Goal: Transaction & Acquisition: Book appointment/travel/reservation

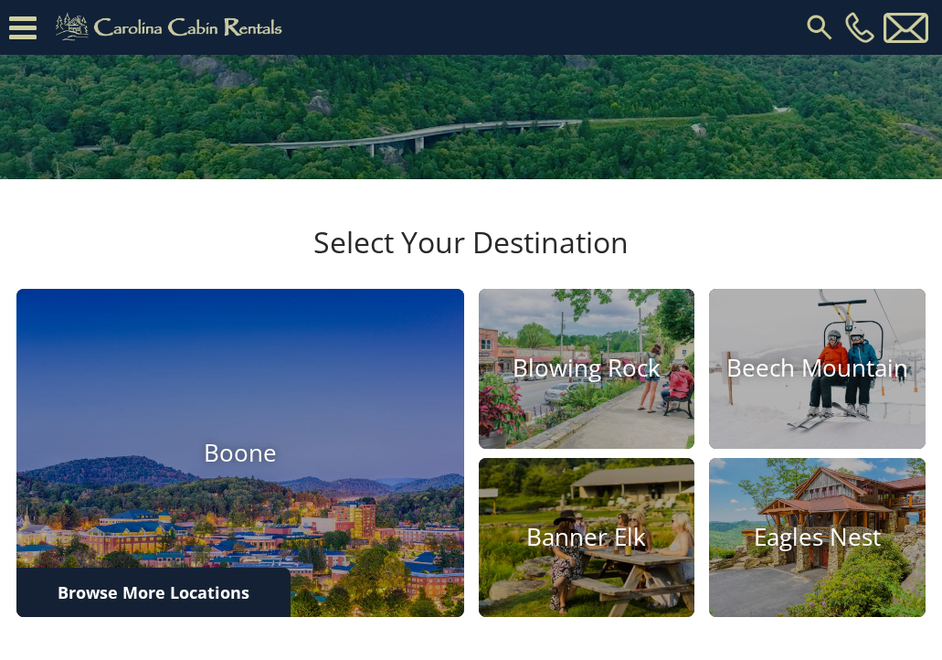
scroll to position [389, 0]
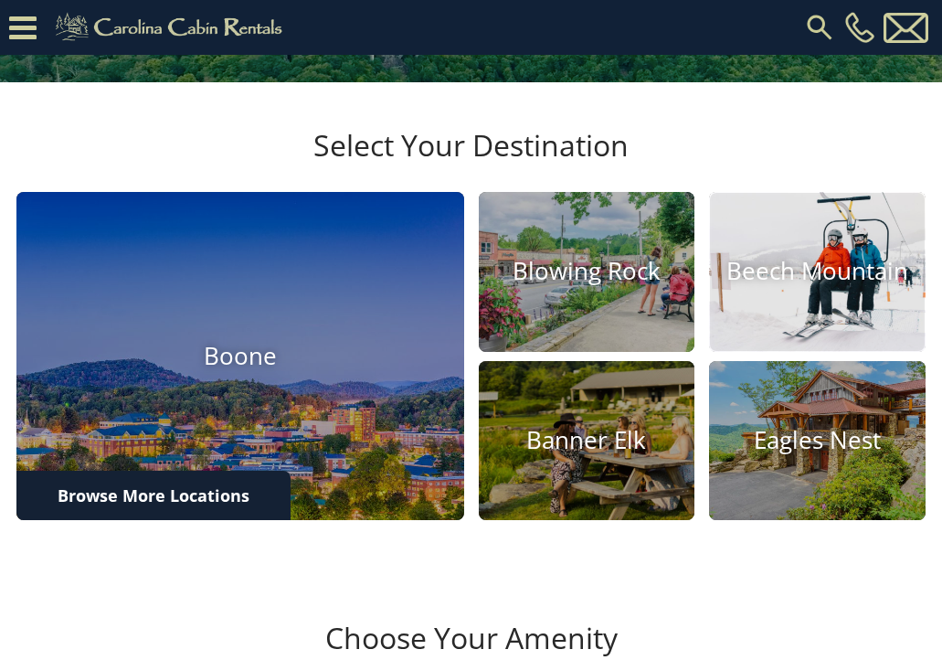
click at [760, 286] on h4 "Beech Mountain" at bounding box center [817, 272] width 217 height 28
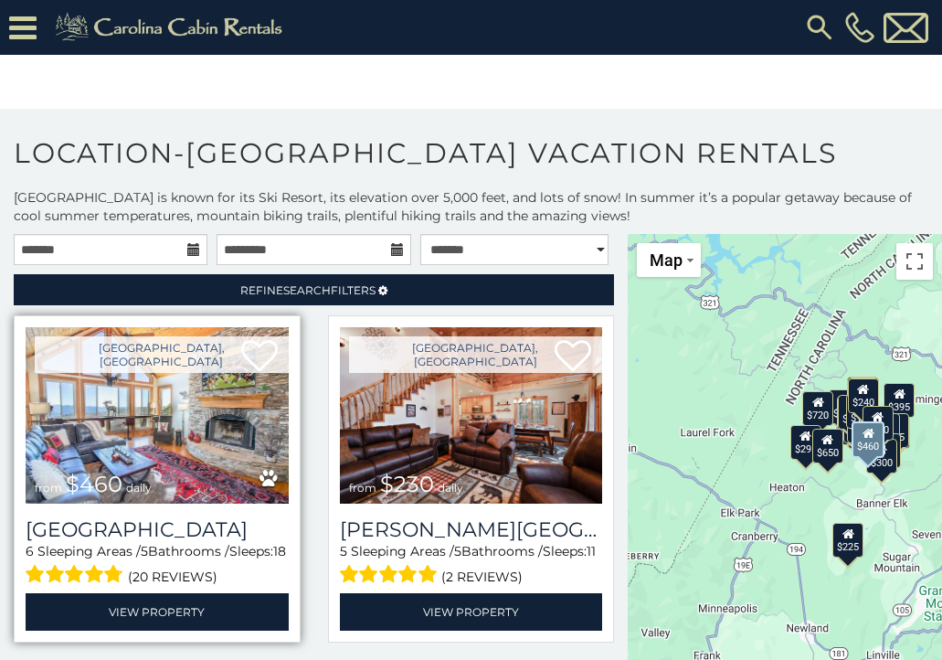
scroll to position [146, 0]
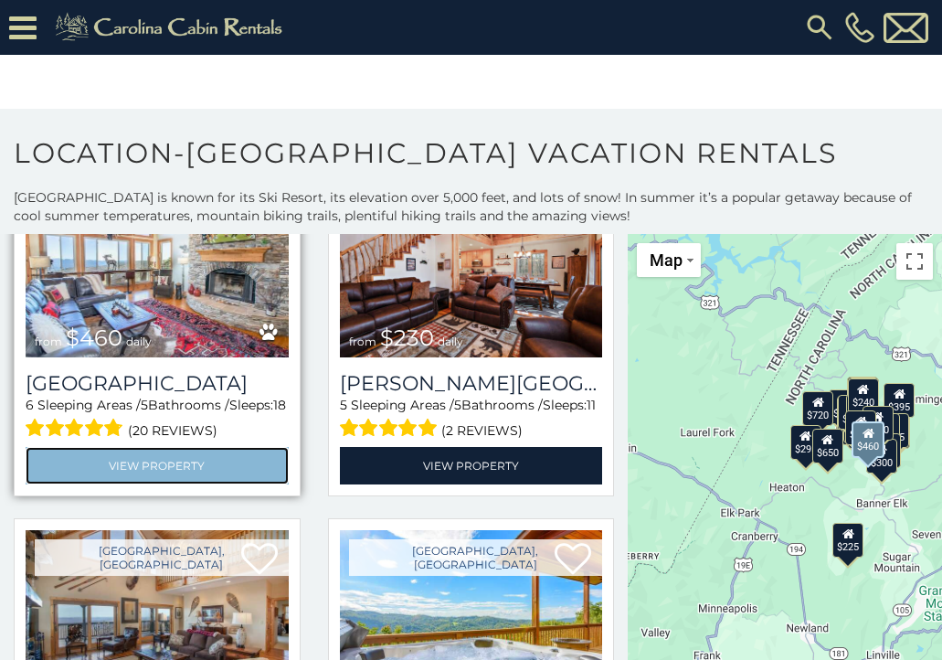
click at [164, 461] on link "View Property" at bounding box center [157, 465] width 263 height 37
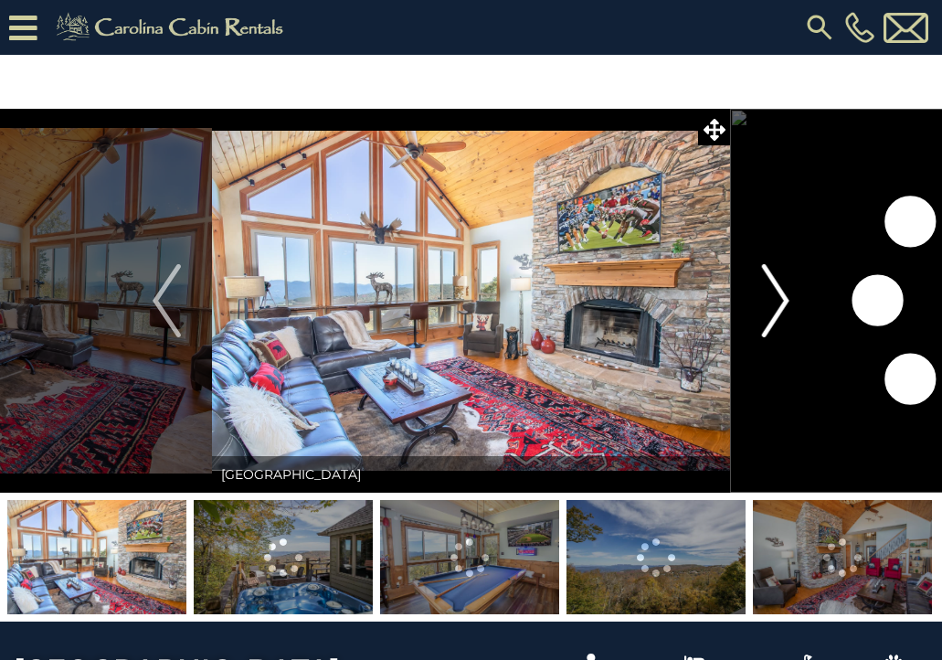
click at [777, 296] on img "Next" at bounding box center [774, 300] width 27 height 73
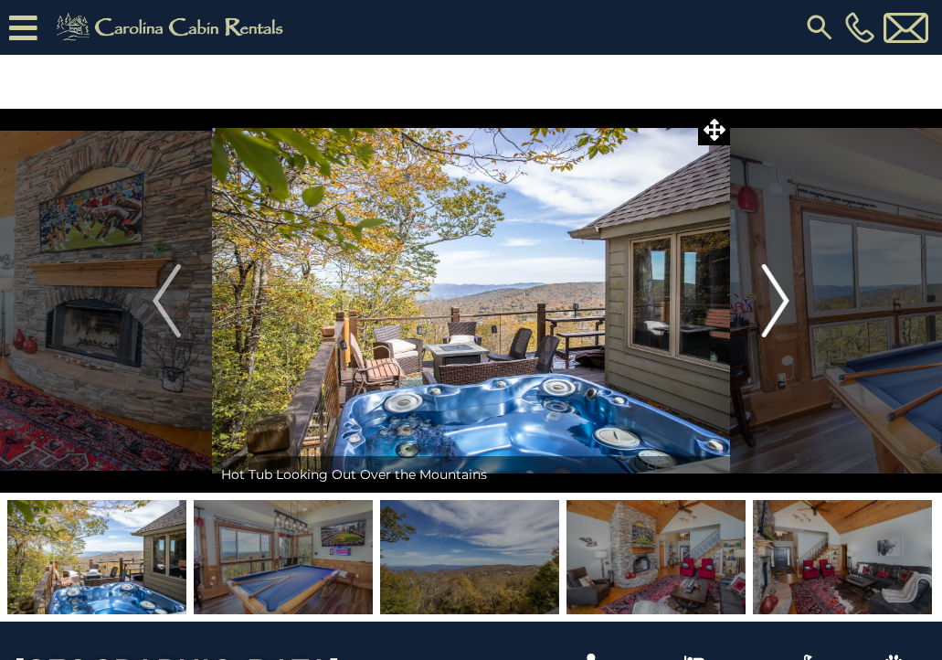
click at [777, 296] on img "Next" at bounding box center [774, 300] width 27 height 73
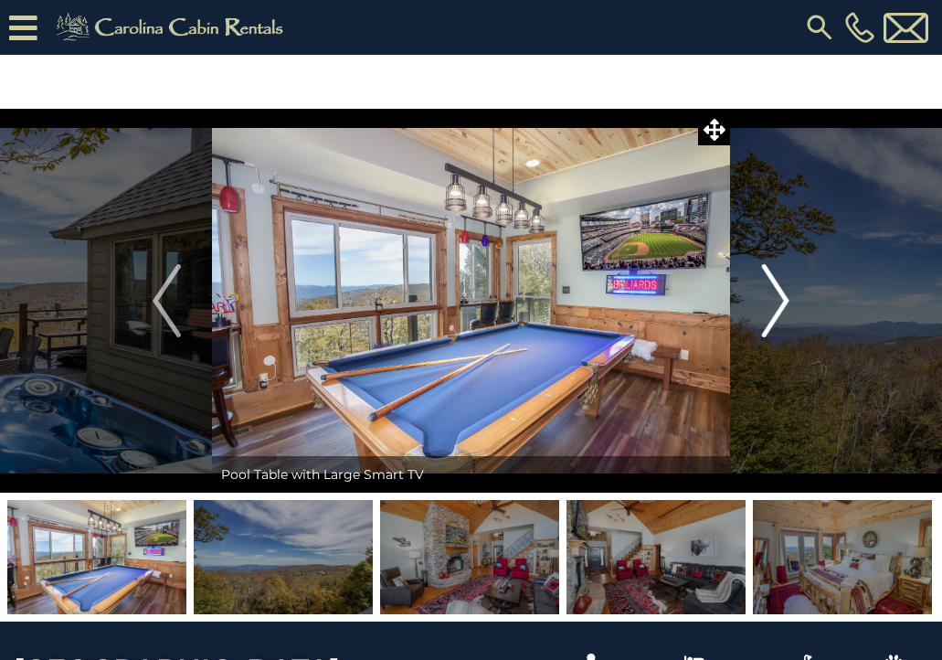
click at [777, 296] on img "Next" at bounding box center [774, 300] width 27 height 73
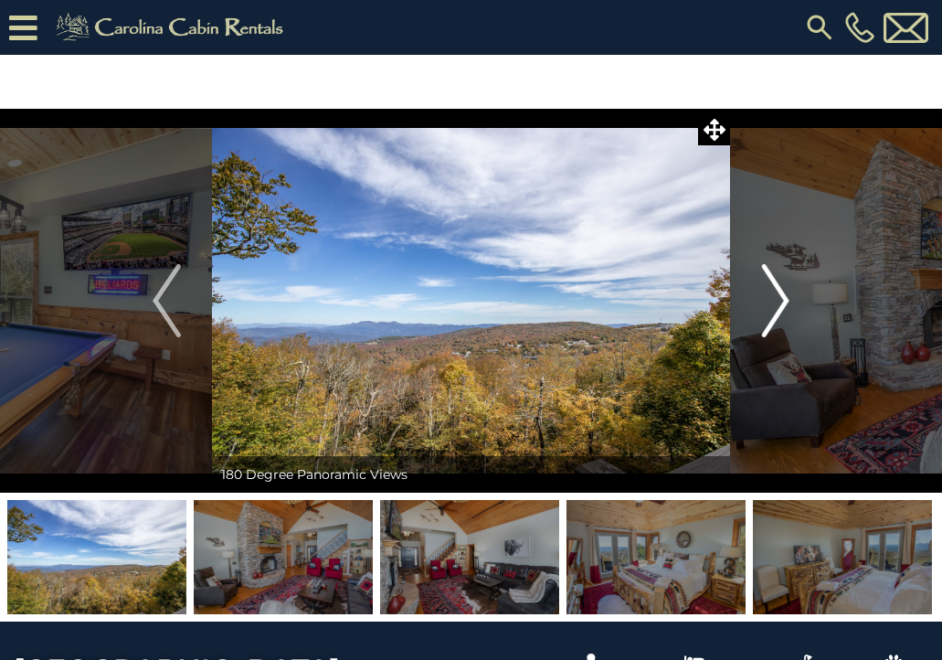
click at [777, 296] on img "Next" at bounding box center [774, 300] width 27 height 73
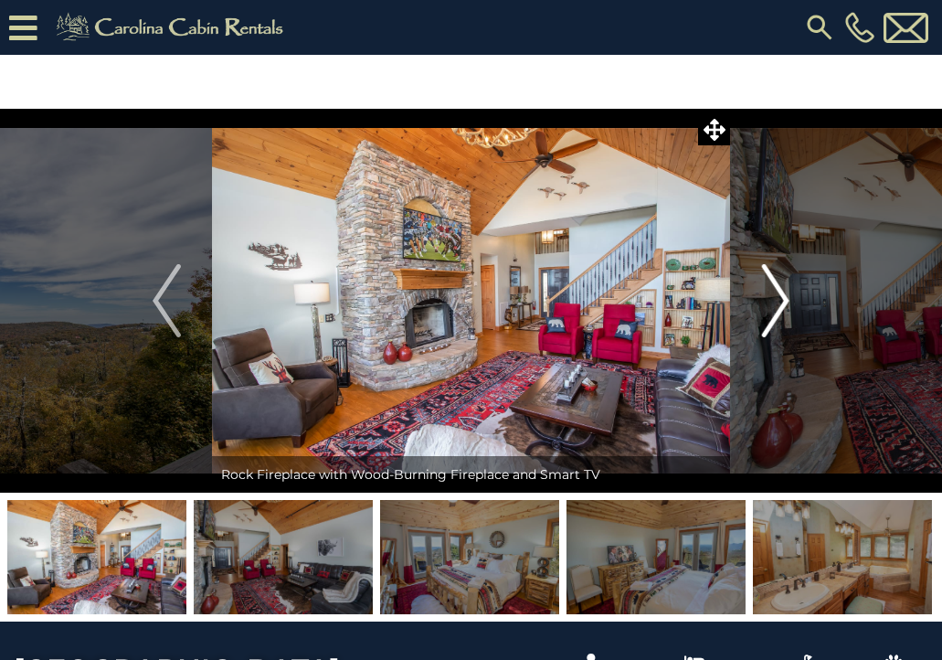
click at [777, 296] on img "Next" at bounding box center [774, 300] width 27 height 73
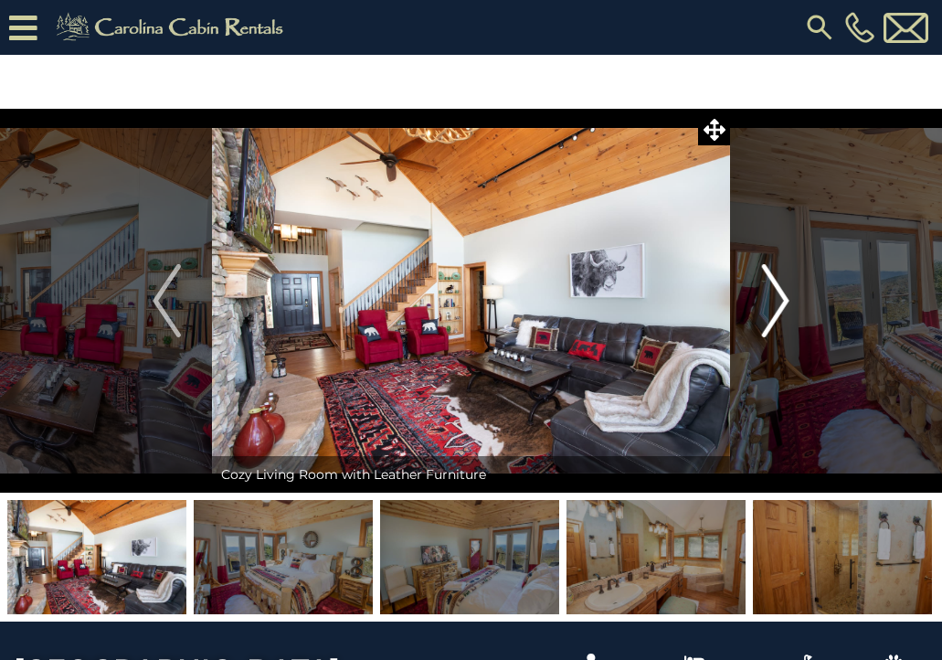
click at [777, 296] on img "Next" at bounding box center [774, 300] width 27 height 73
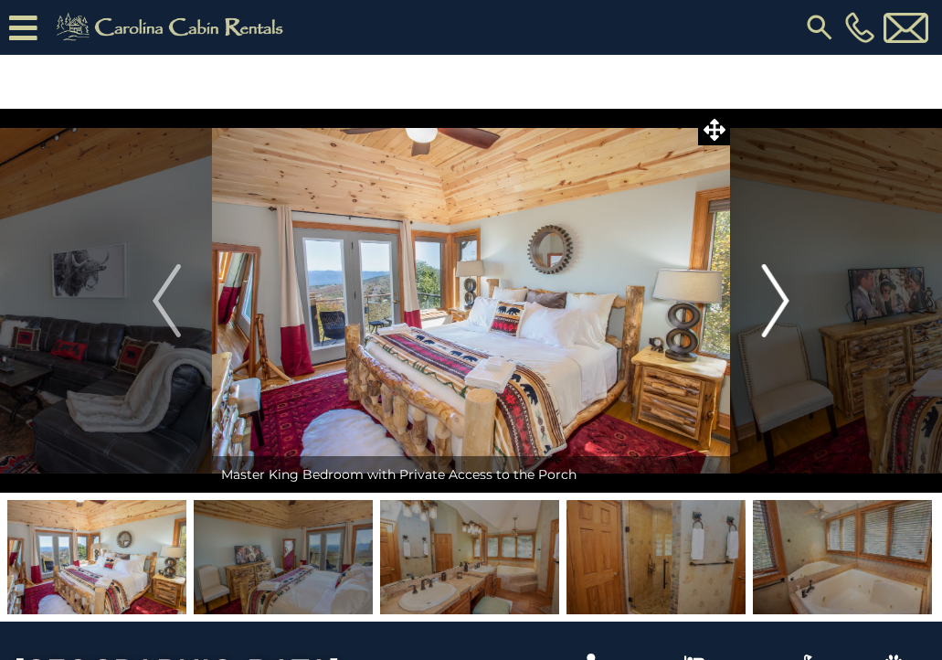
click at [777, 296] on img "Next" at bounding box center [774, 300] width 27 height 73
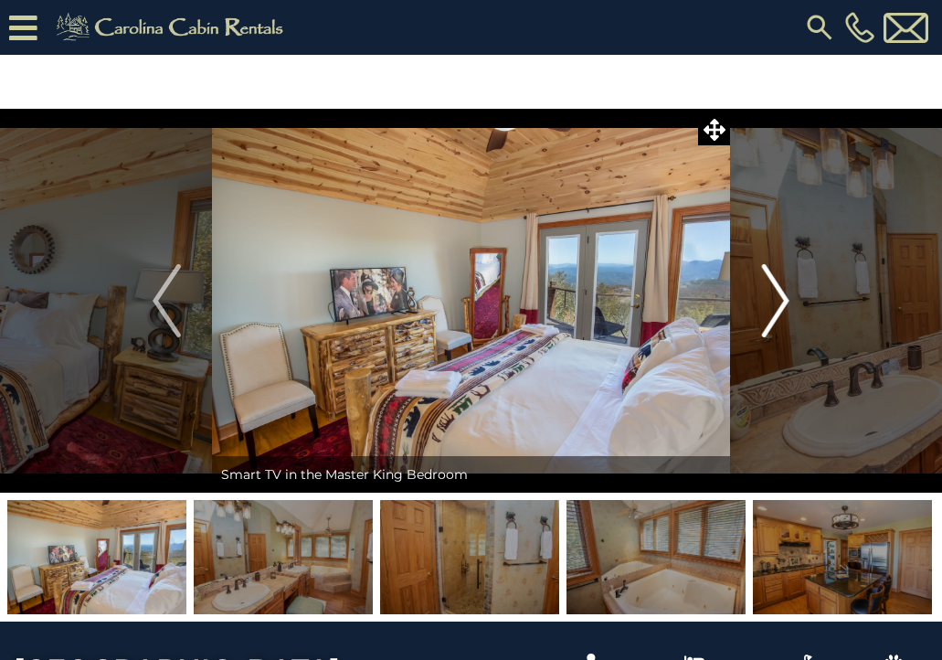
click at [777, 296] on img "Next" at bounding box center [774, 300] width 27 height 73
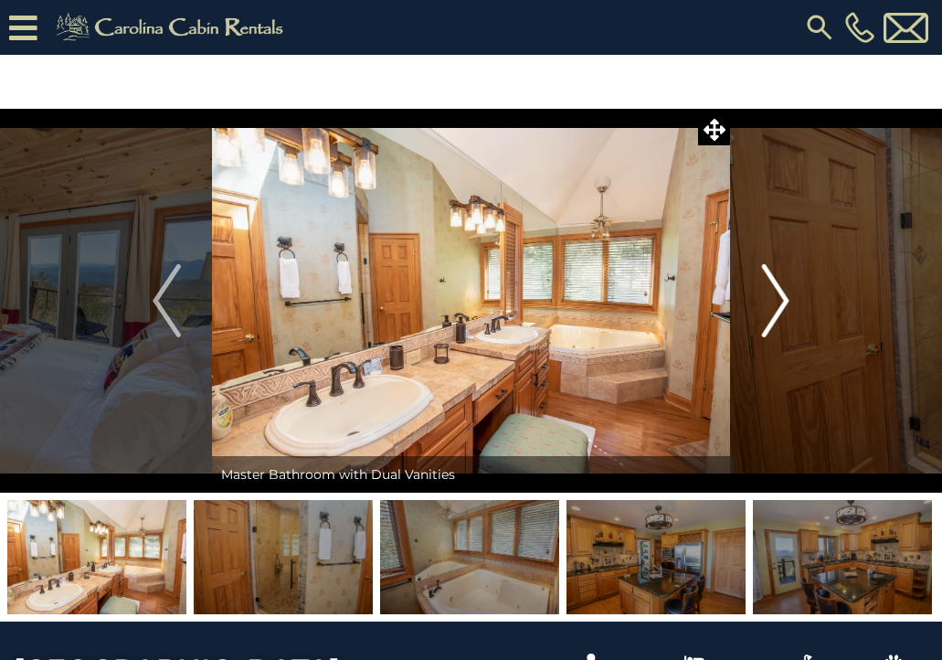
click at [777, 296] on img "Next" at bounding box center [774, 300] width 27 height 73
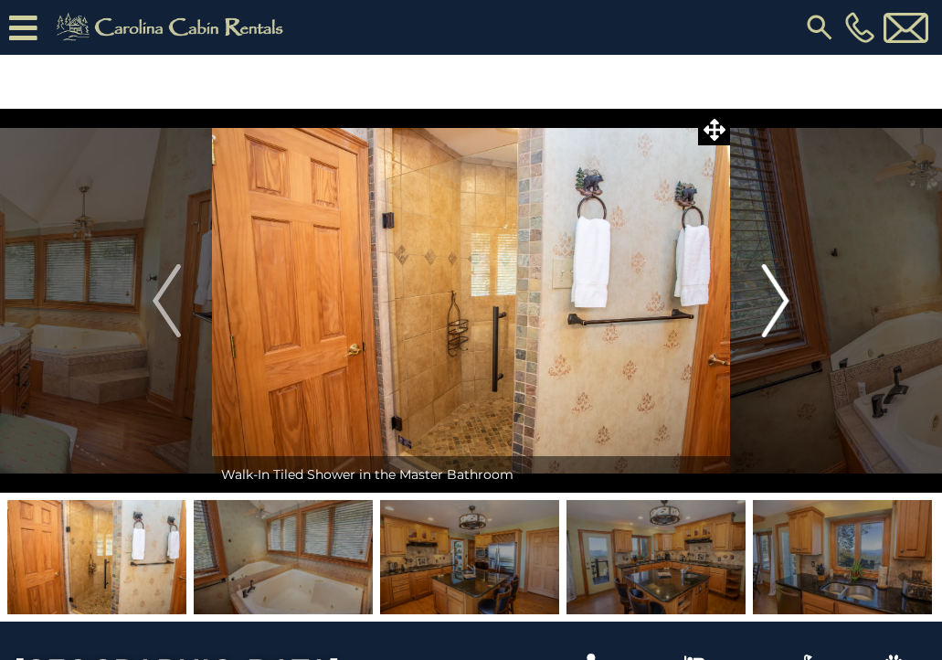
click at [777, 296] on img "Next" at bounding box center [774, 300] width 27 height 73
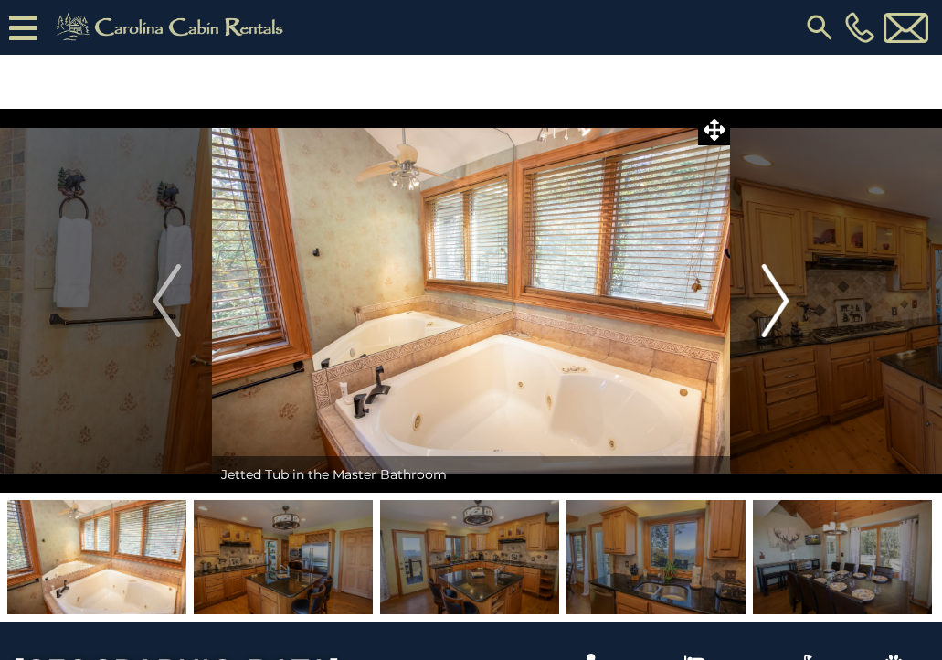
click at [777, 296] on img "Next" at bounding box center [774, 300] width 27 height 73
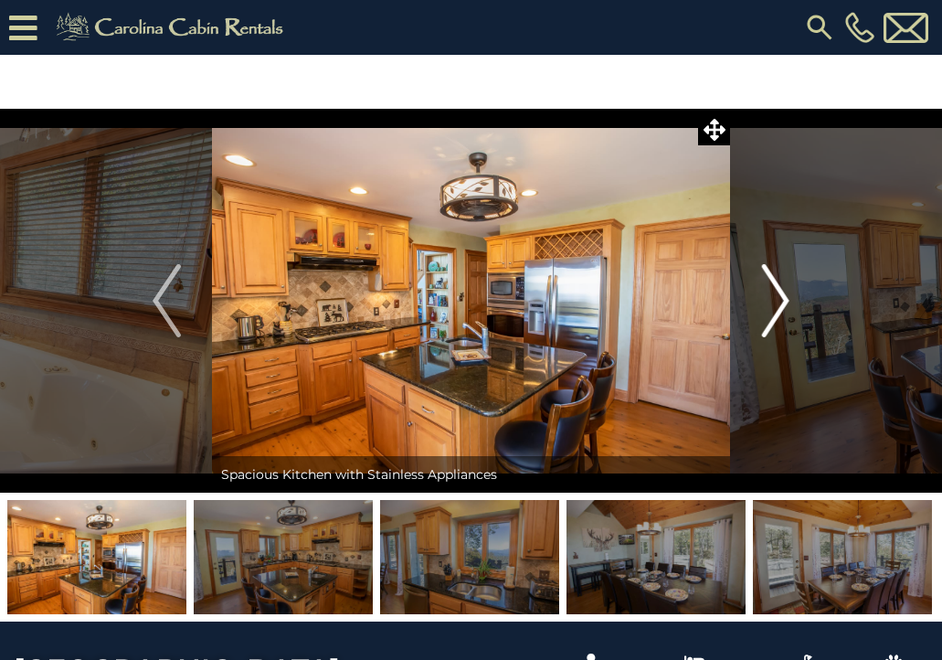
click at [777, 296] on img "Next" at bounding box center [774, 300] width 27 height 73
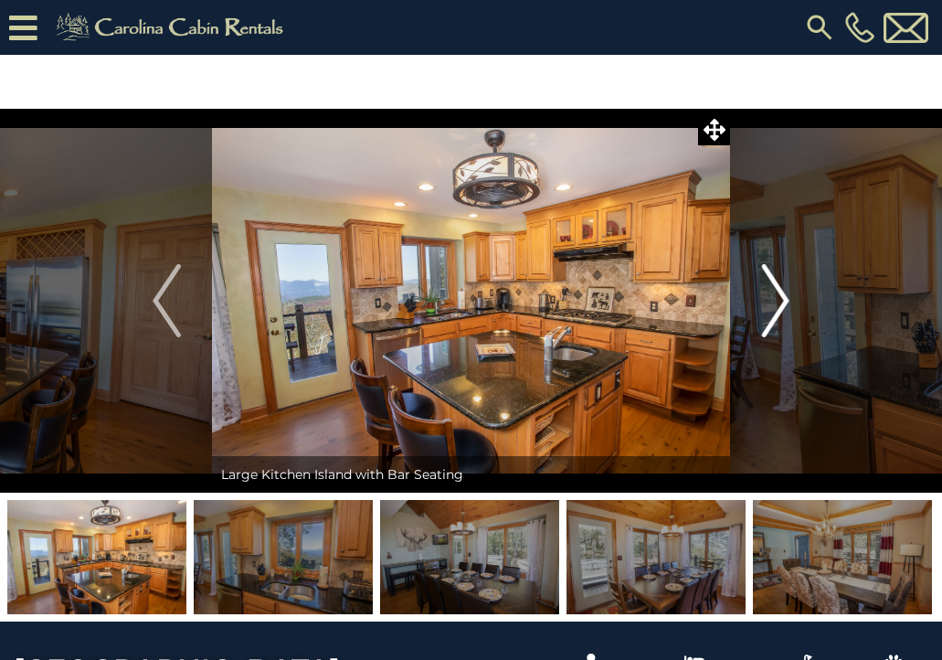
click at [777, 296] on img "Next" at bounding box center [774, 300] width 27 height 73
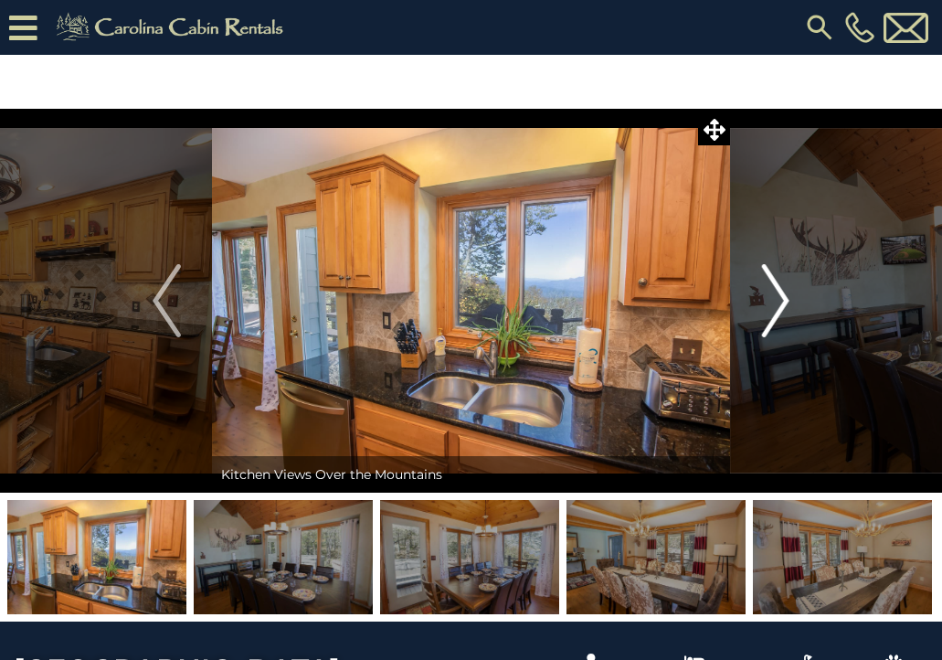
click at [777, 296] on img "Next" at bounding box center [774, 300] width 27 height 73
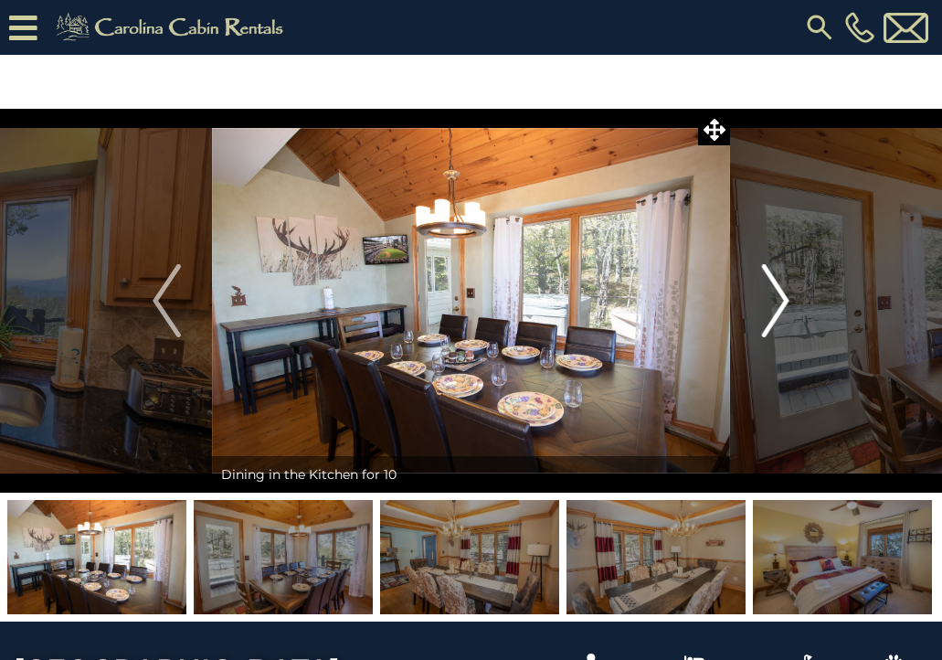
click at [777, 296] on img "Next" at bounding box center [774, 300] width 27 height 73
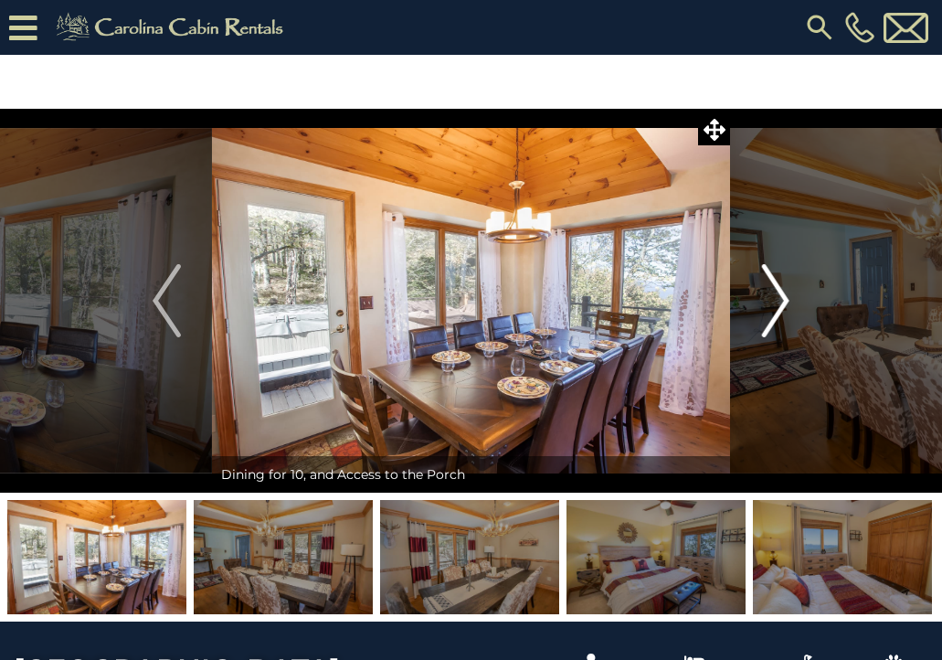
click at [773, 300] on img "Next" at bounding box center [774, 300] width 27 height 73
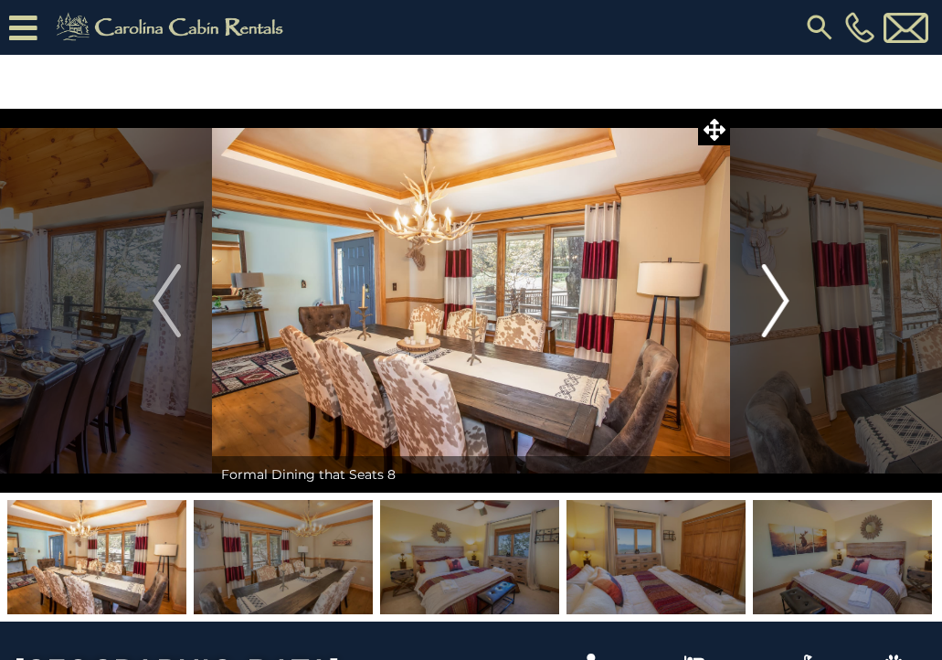
click at [779, 297] on img "Next" at bounding box center [774, 300] width 27 height 73
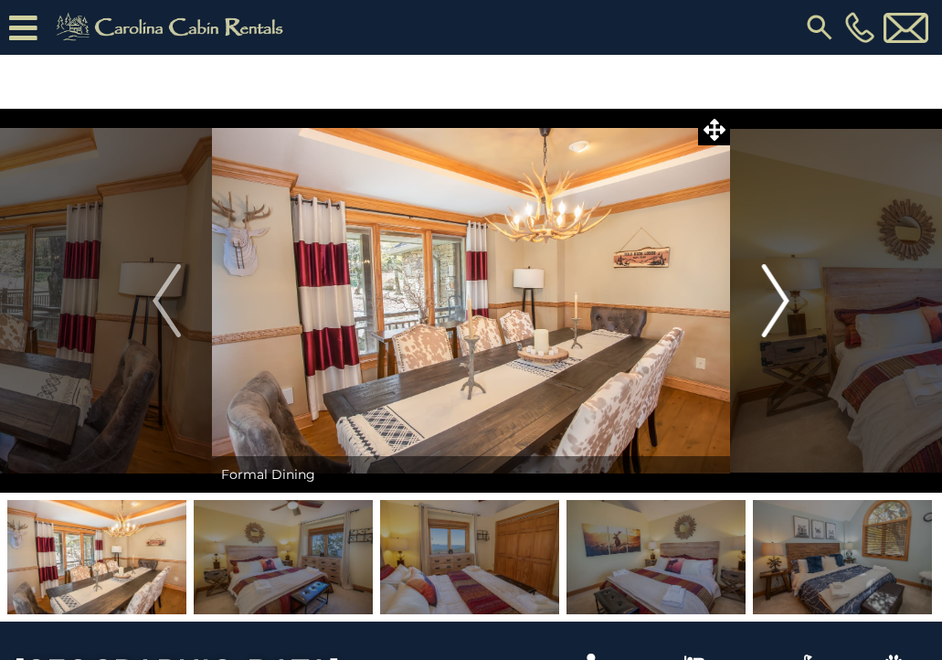
click at [779, 297] on img "Next" at bounding box center [774, 300] width 27 height 73
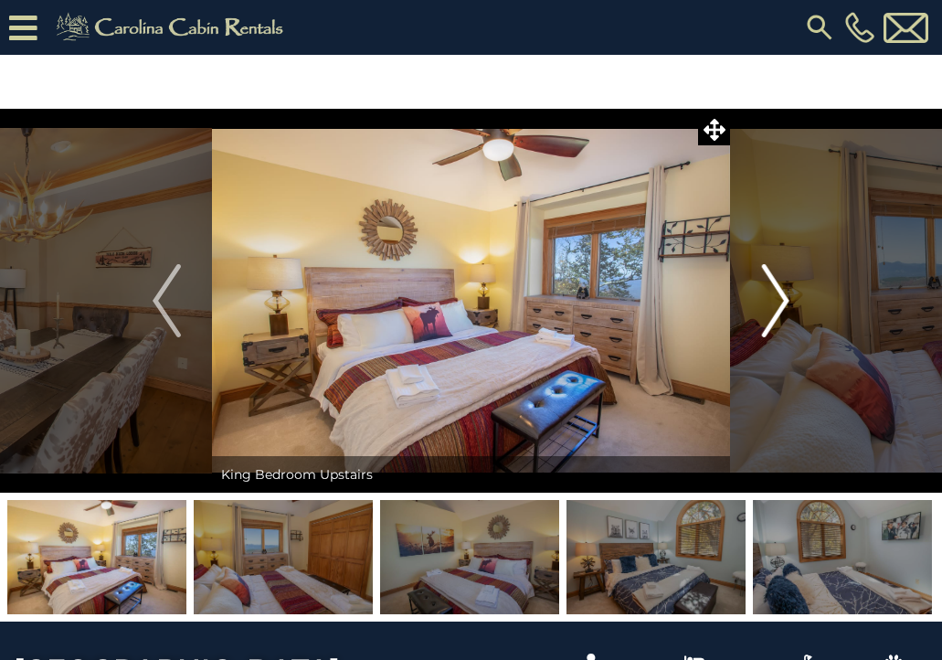
click at [783, 294] on img "Next" at bounding box center [774, 300] width 27 height 73
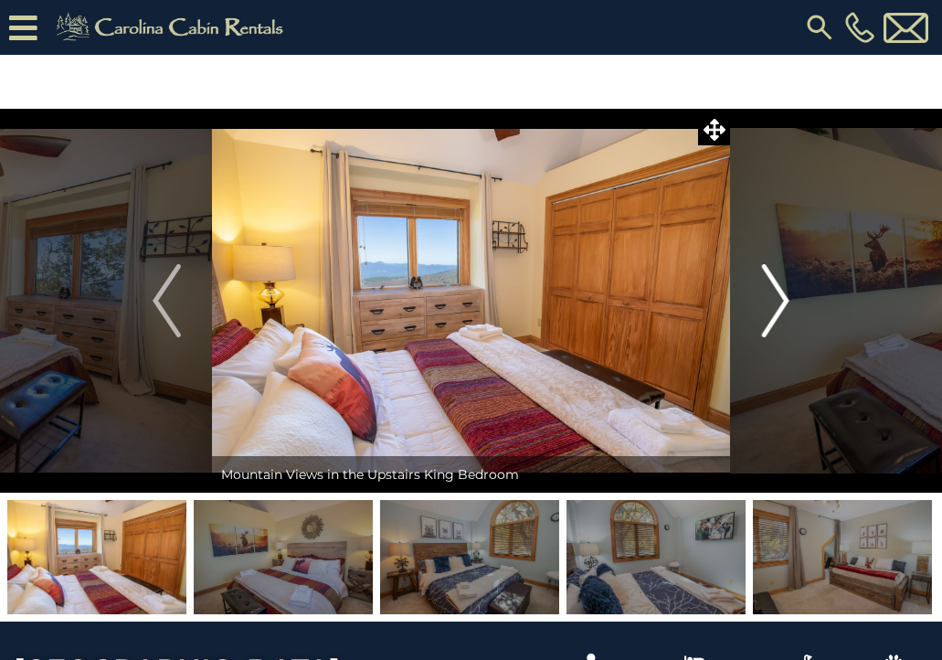
click at [783, 294] on img "Next" at bounding box center [774, 300] width 27 height 73
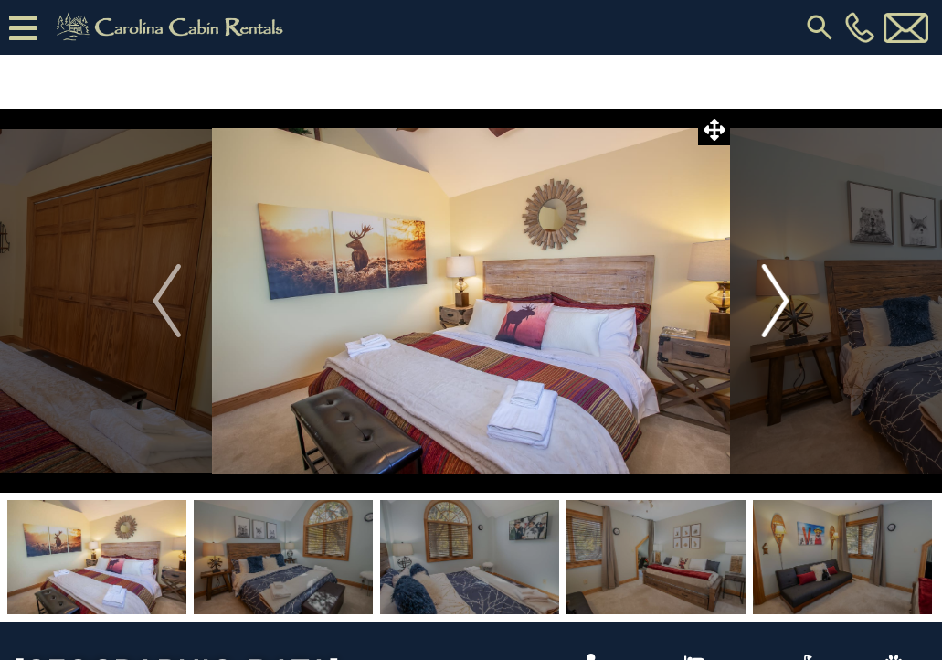
click at [783, 294] on img "Next" at bounding box center [774, 300] width 27 height 73
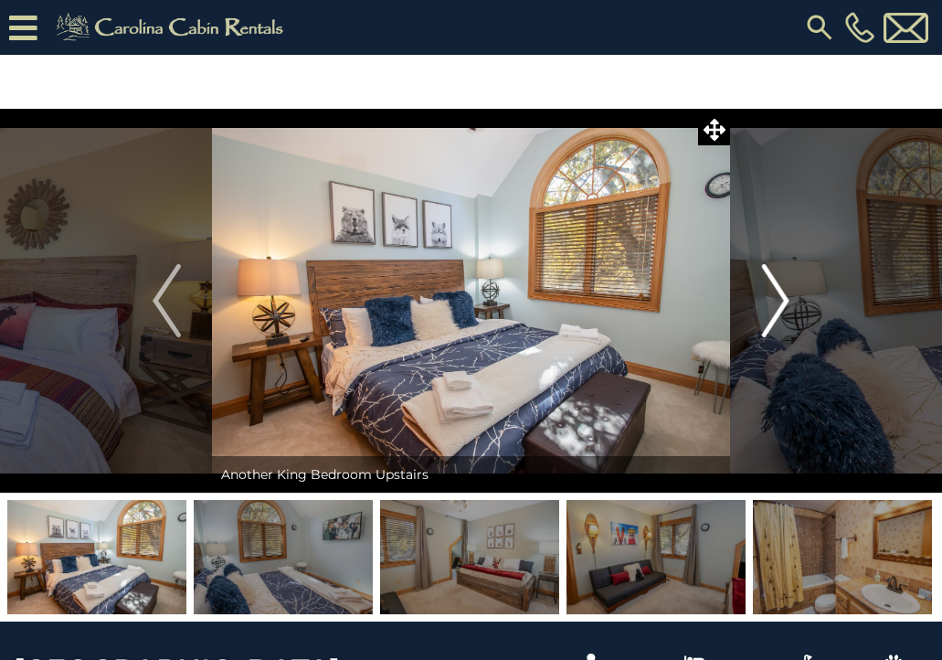
click at [783, 294] on img "Next" at bounding box center [774, 300] width 27 height 73
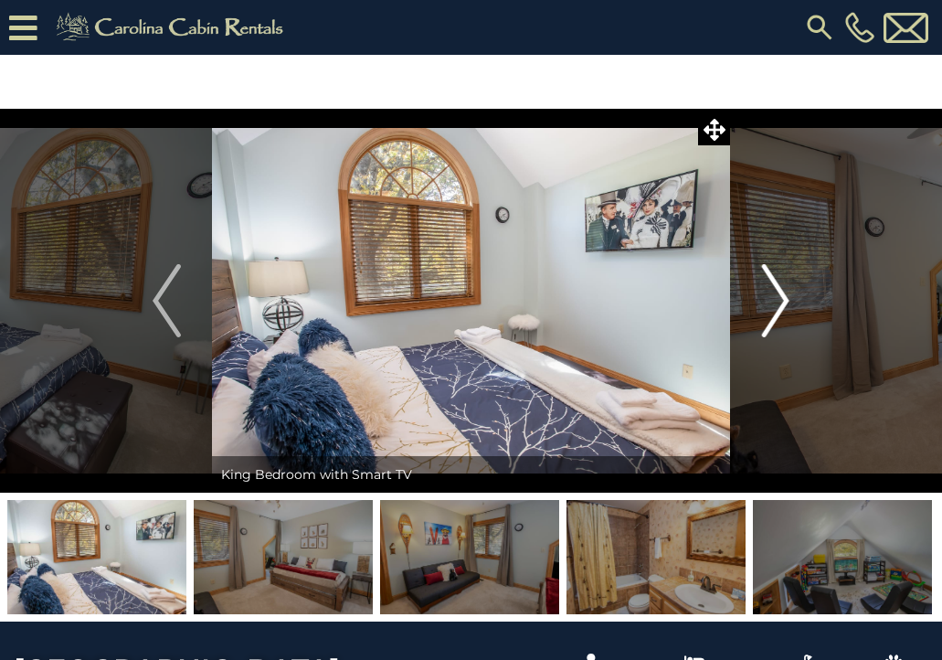
click at [783, 294] on img "Next" at bounding box center [774, 300] width 27 height 73
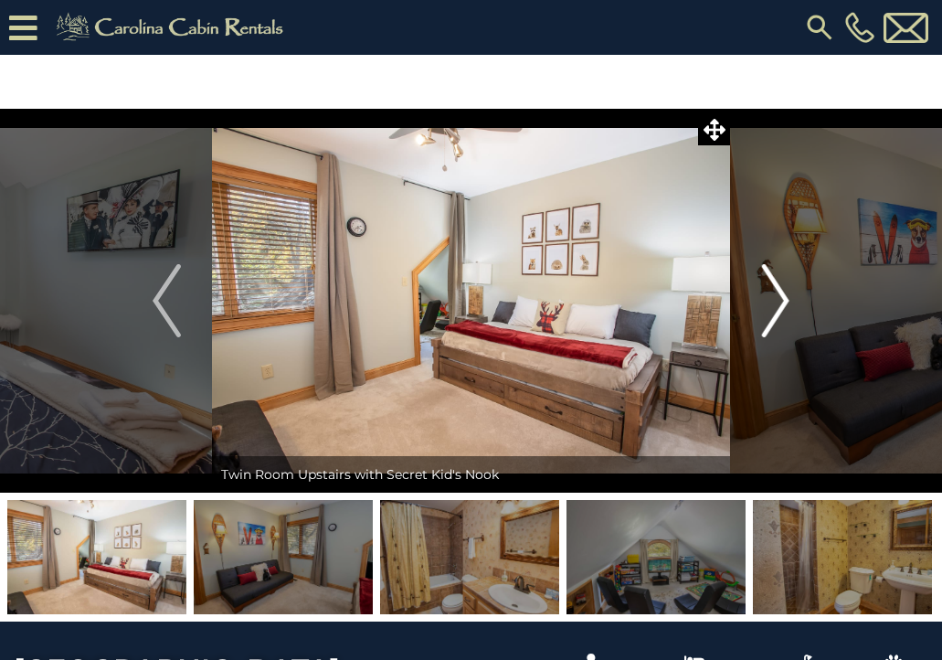
click at [783, 294] on img "Next" at bounding box center [774, 300] width 27 height 73
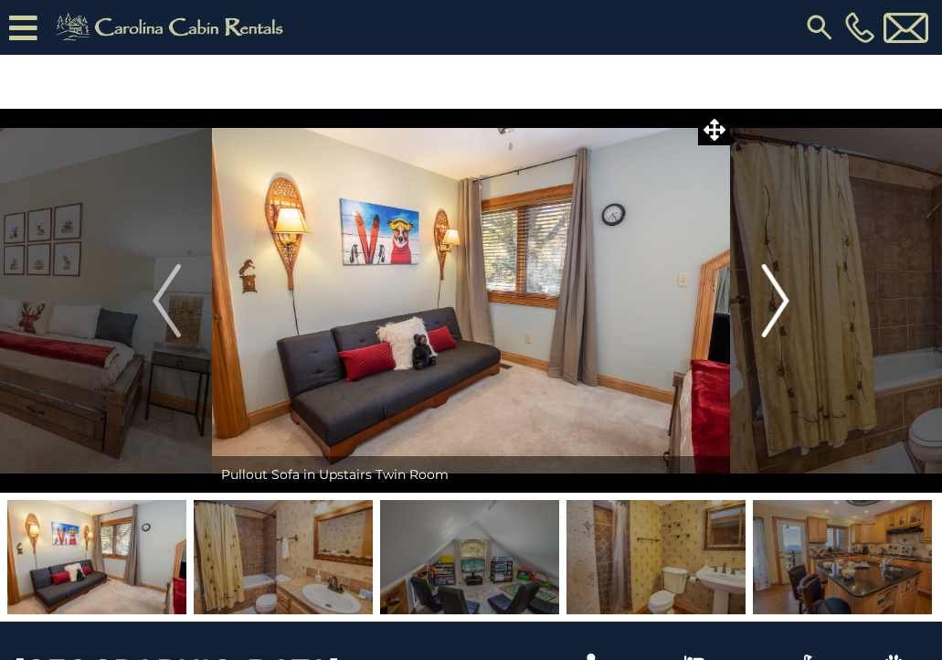
click at [783, 294] on img "Next" at bounding box center [774, 300] width 27 height 73
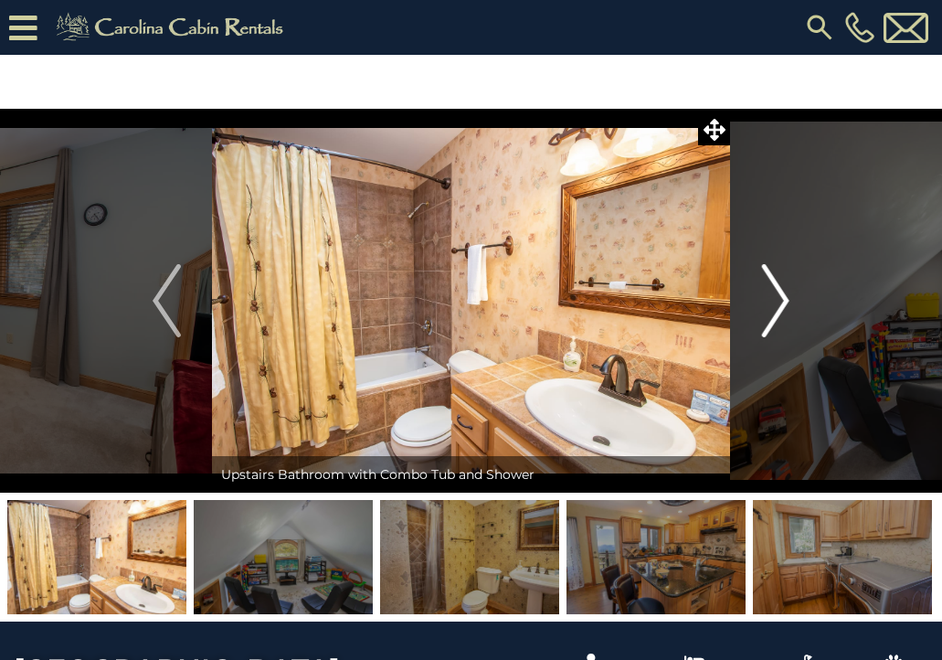
click at [783, 294] on img "Next" at bounding box center [774, 300] width 27 height 73
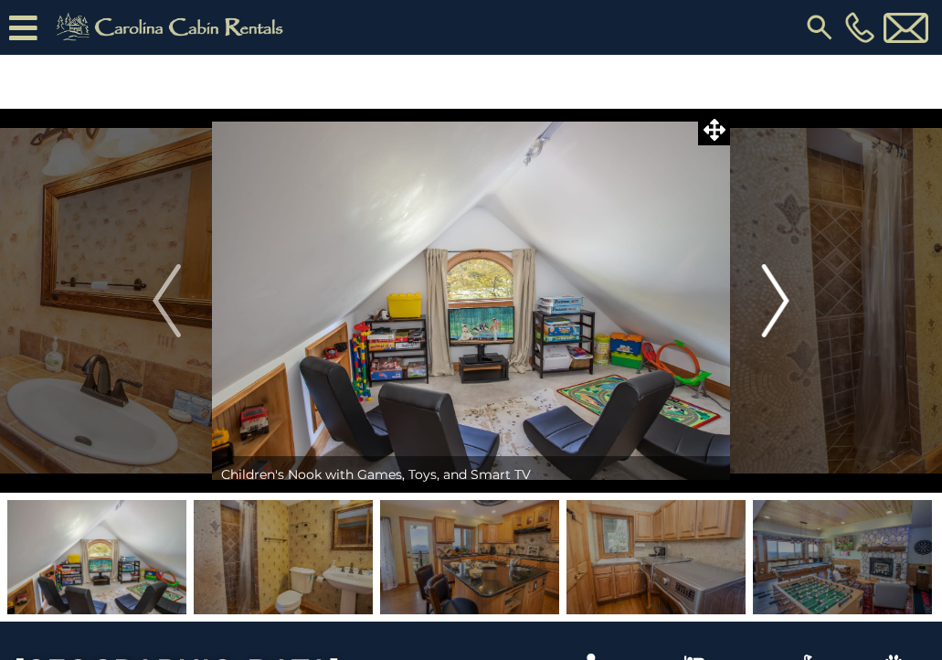
click at [783, 294] on img "Next" at bounding box center [774, 300] width 27 height 73
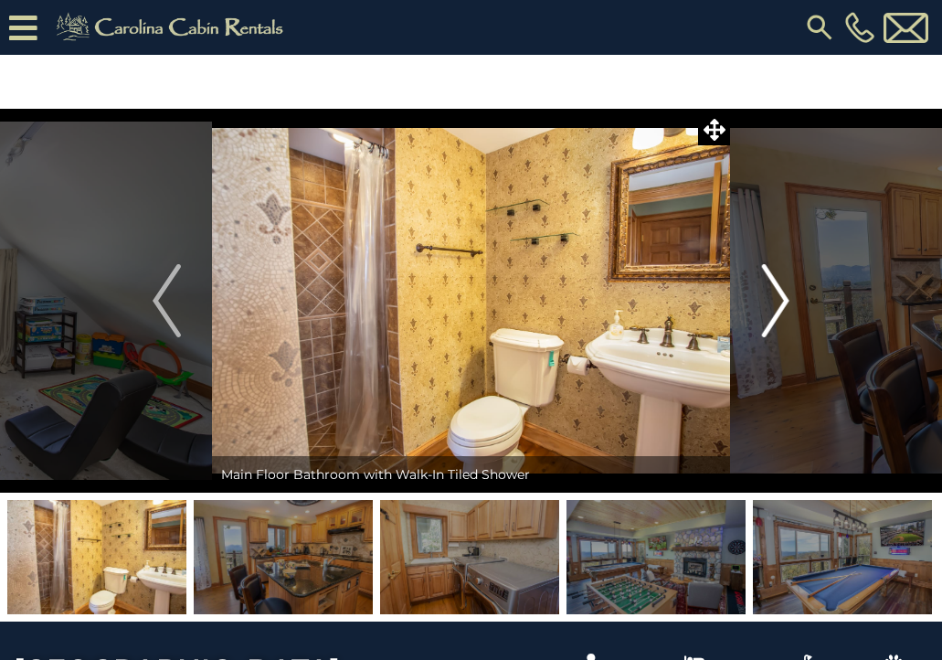
click at [783, 294] on img "Next" at bounding box center [774, 300] width 27 height 73
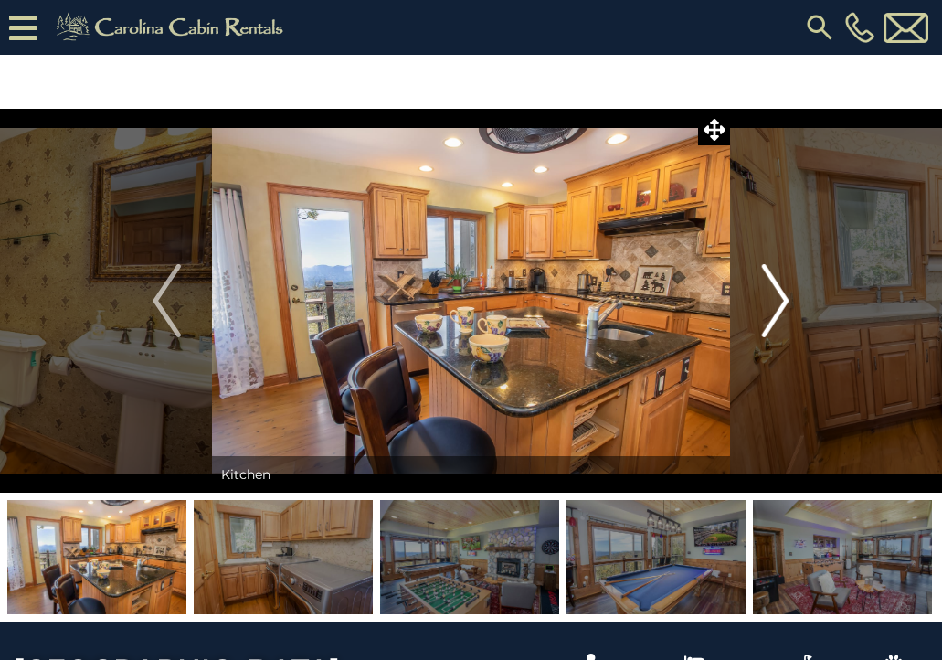
click at [783, 294] on img "Next" at bounding box center [774, 300] width 27 height 73
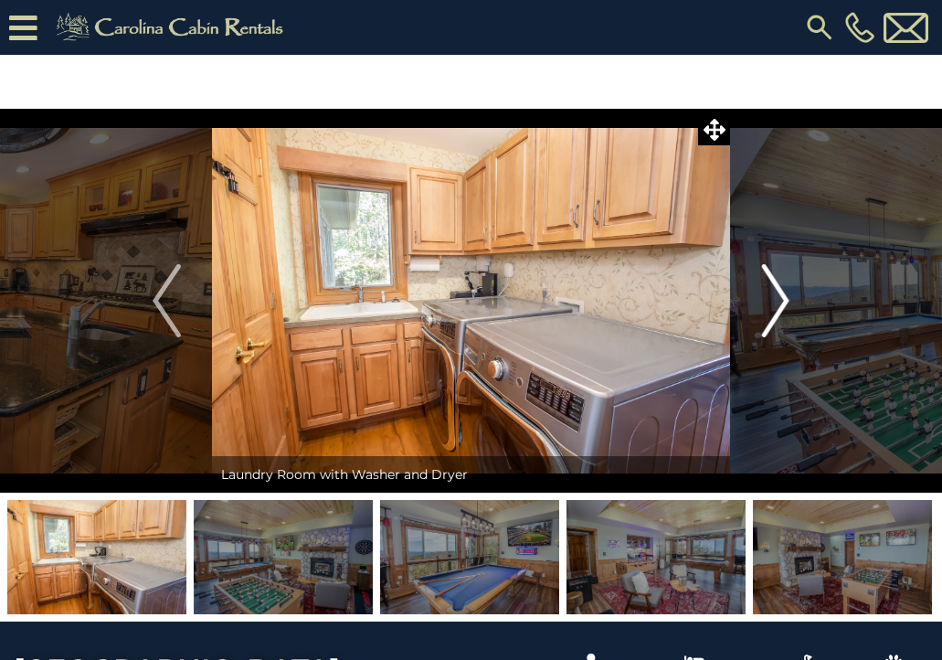
click at [783, 294] on img "Next" at bounding box center [774, 300] width 27 height 73
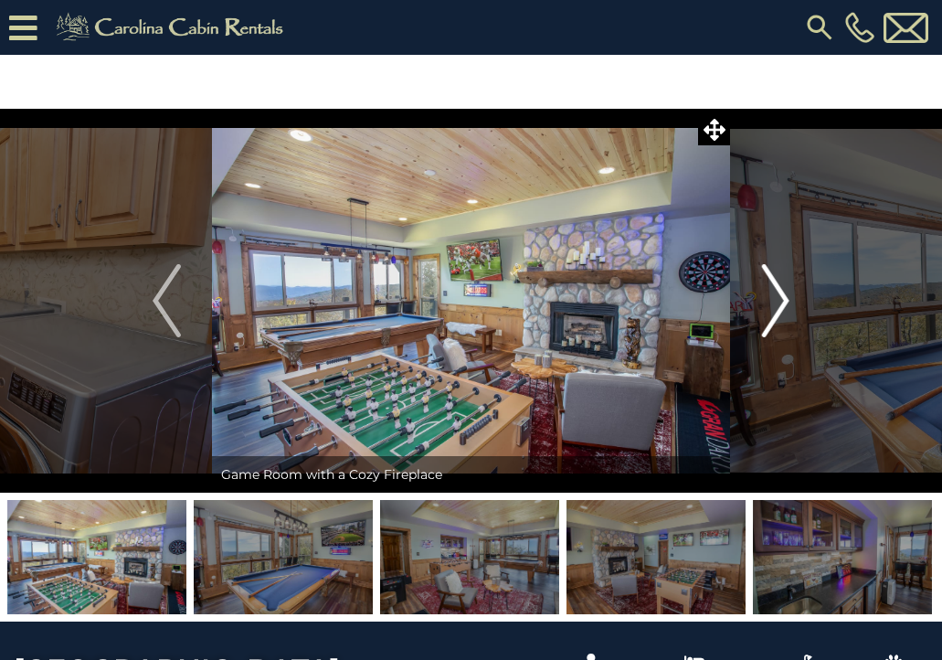
click at [783, 294] on img "Next" at bounding box center [774, 300] width 27 height 73
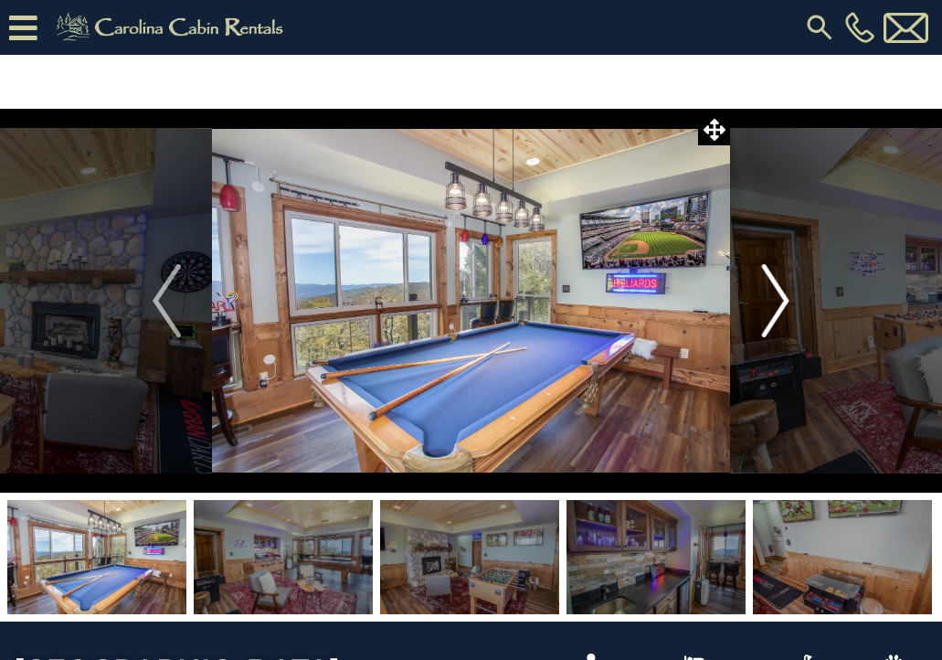
click at [783, 294] on img "Next" at bounding box center [774, 300] width 27 height 73
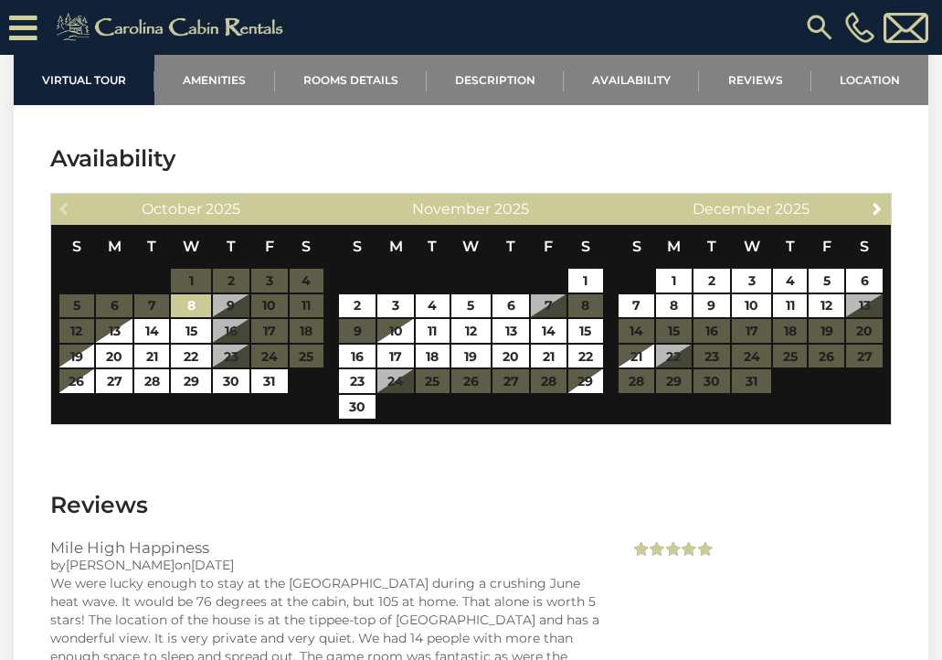
scroll to position [5019, 0]
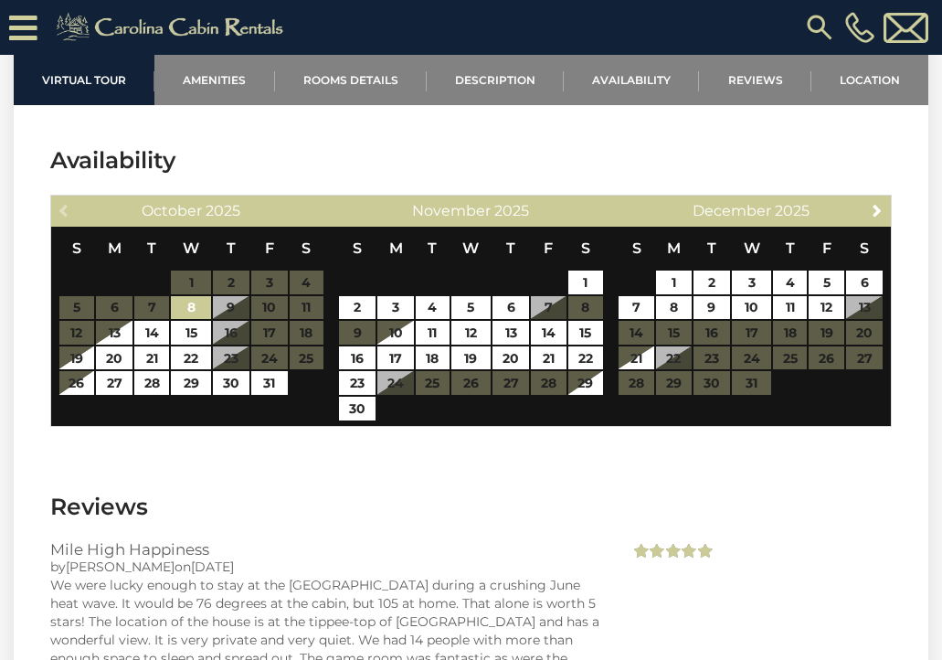
click at [831, 338] on table "S M T W T F S 1 2 3 4 5 6 7 8 9 10 11 12 13 14 15 16 17 18 19 20 21 22 23 24 25…" at bounding box center [751, 320] width 266 height 187
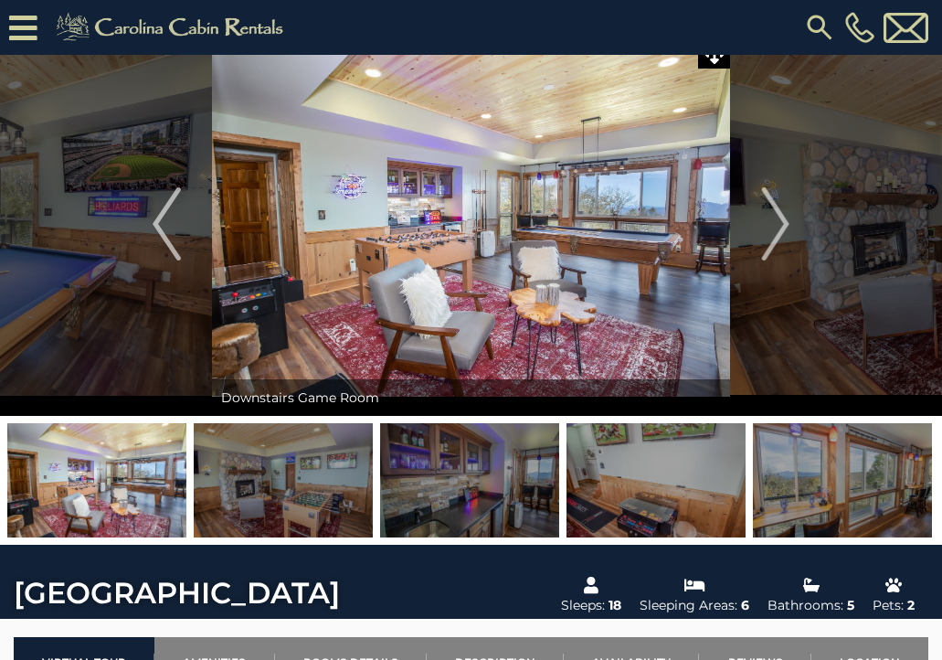
scroll to position [0, 0]
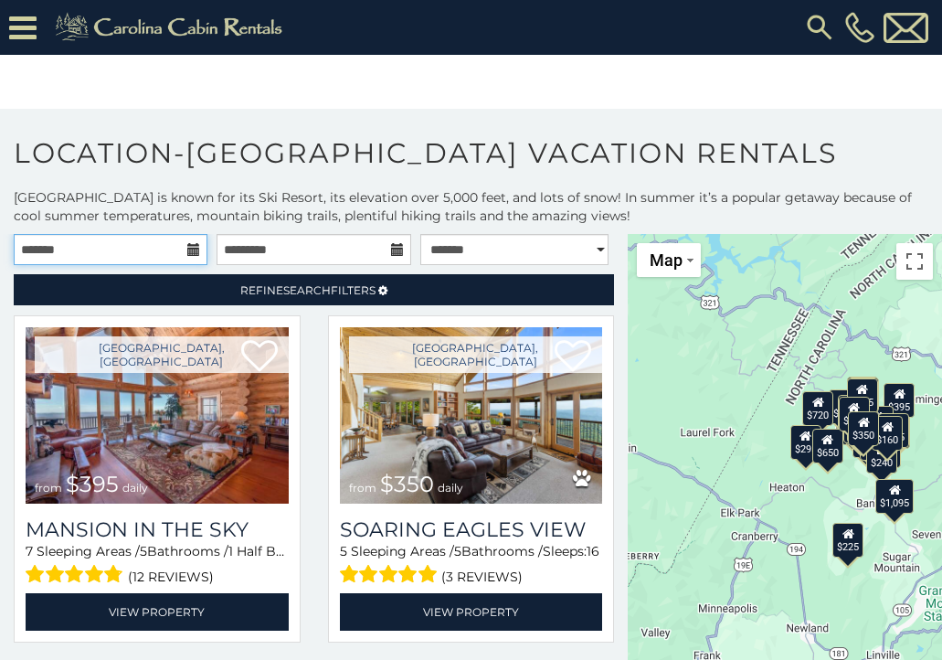
click at [138, 249] on input "text" at bounding box center [111, 249] width 194 height 31
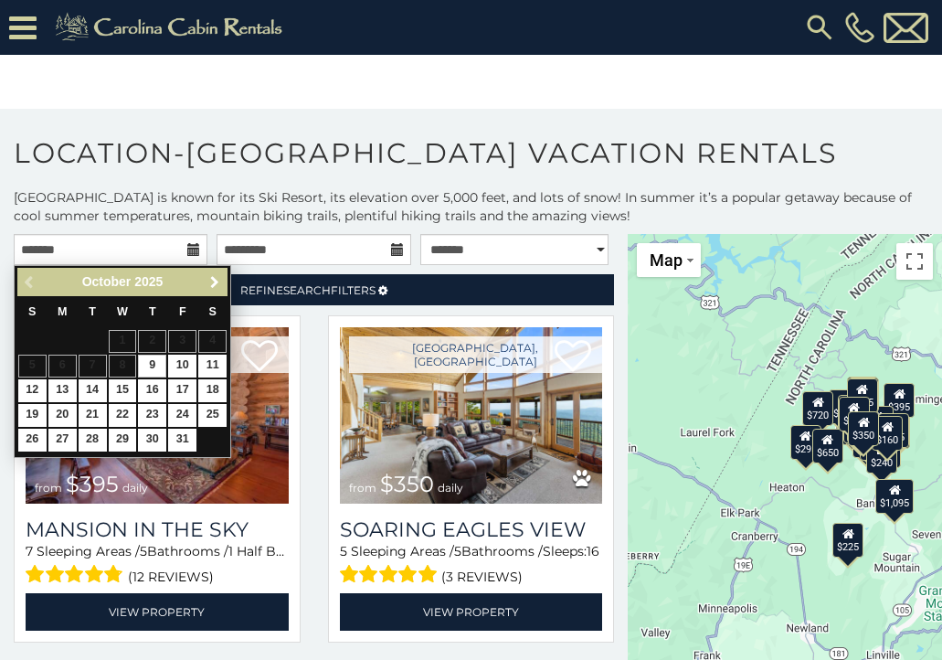
click at [213, 283] on span "Next" at bounding box center [214, 282] width 15 height 15
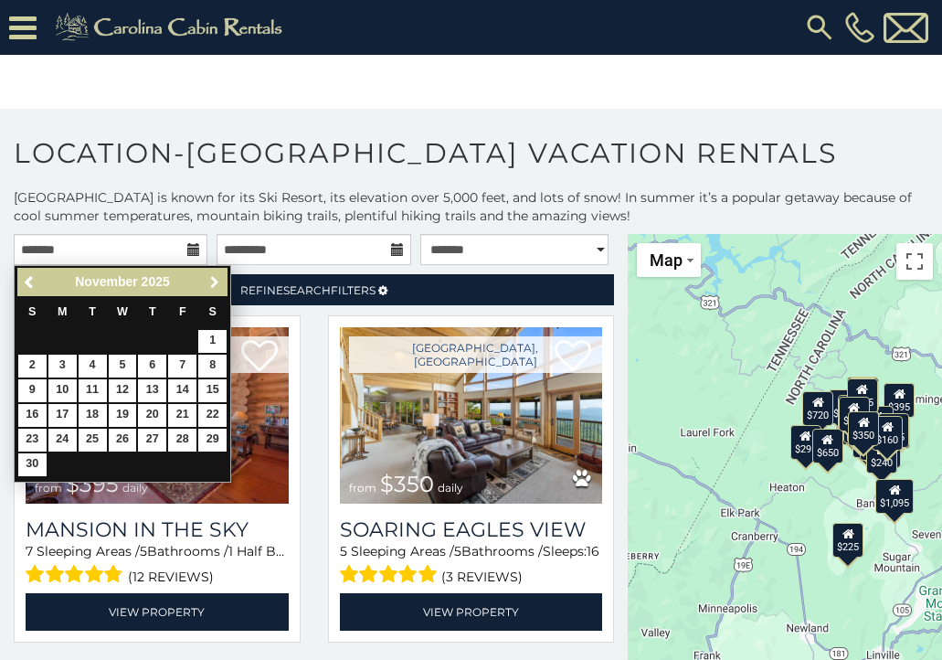
click at [213, 283] on span "Next" at bounding box center [214, 282] width 15 height 15
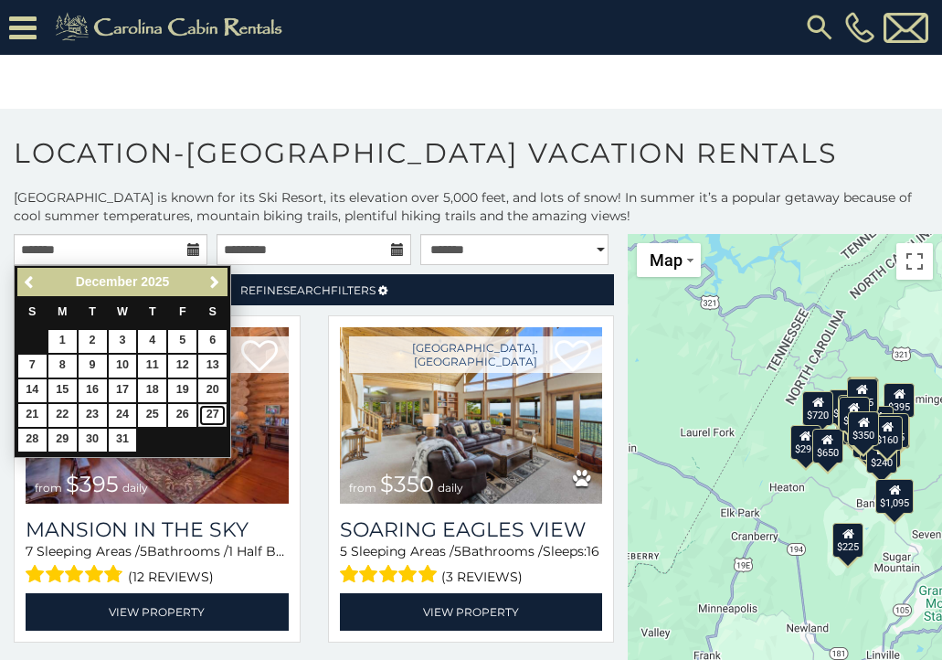
click at [206, 416] on link "27" at bounding box center [212, 415] width 28 height 23
type input "**********"
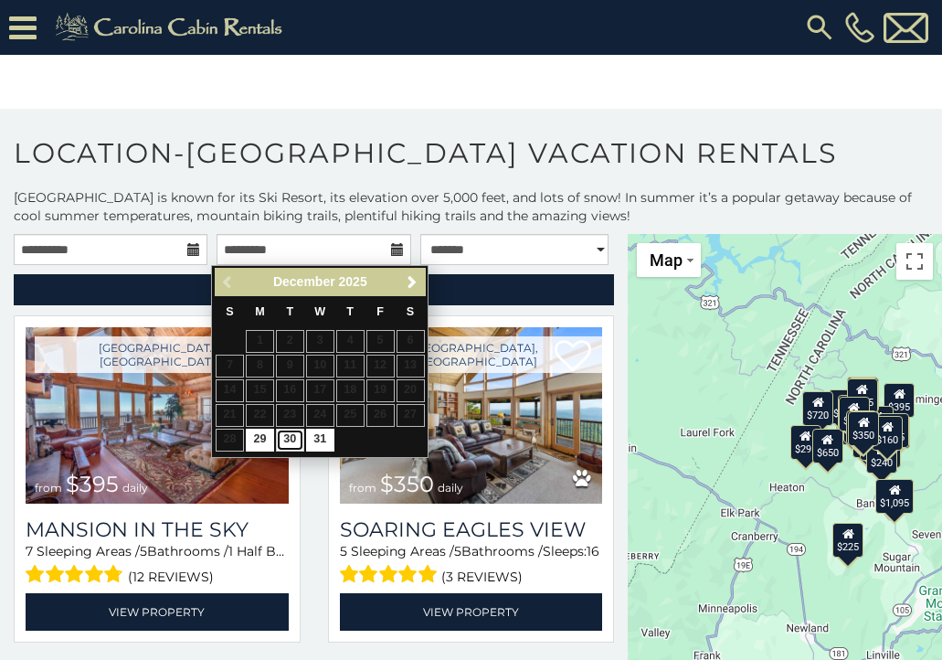
click at [295, 442] on link "30" at bounding box center [290, 440] width 28 height 23
type input "**********"
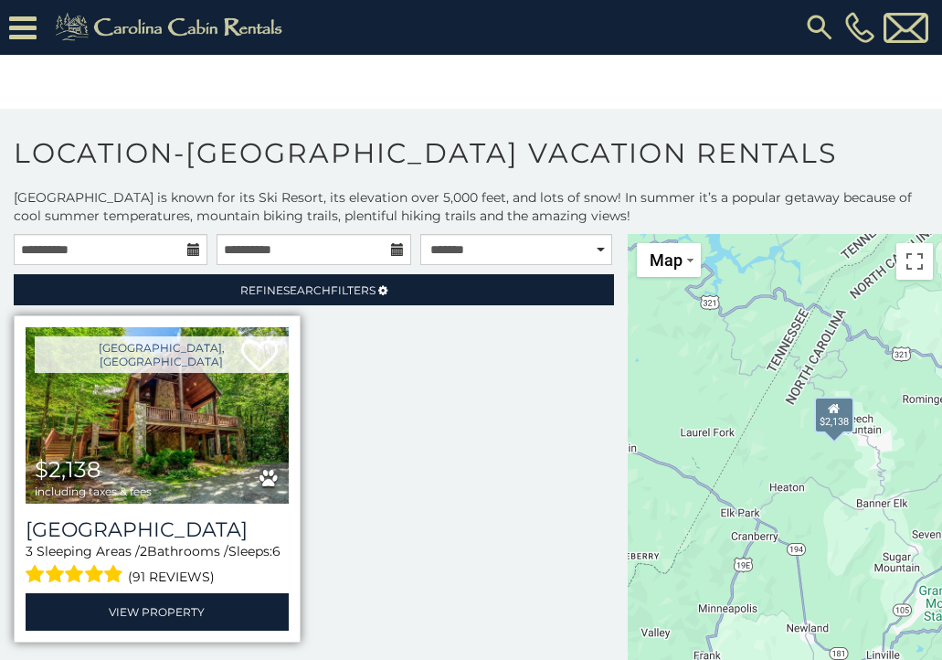
click at [189, 431] on img at bounding box center [157, 415] width 263 height 176
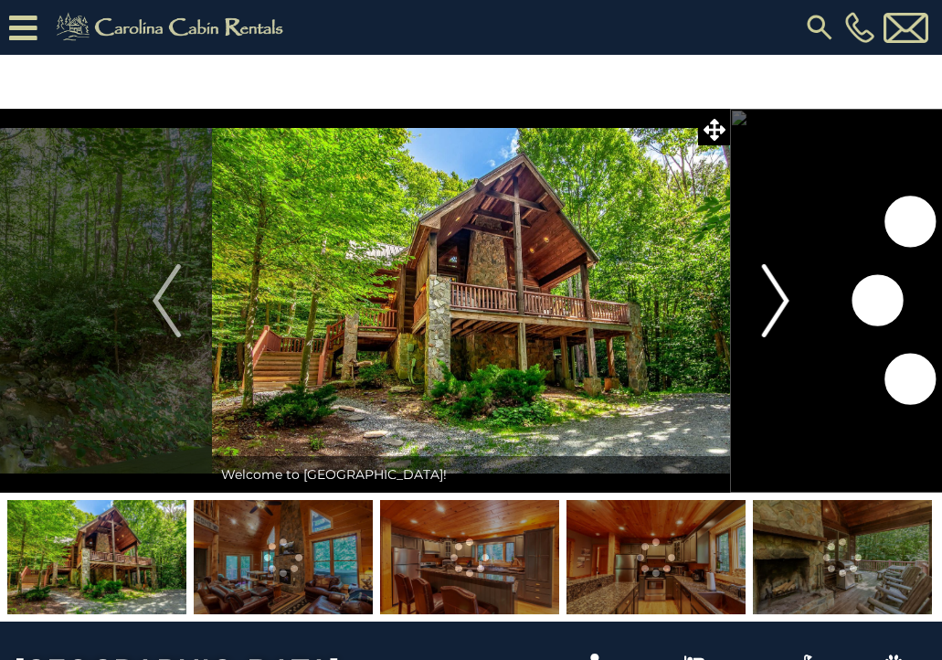
click at [781, 297] on img "Next" at bounding box center [774, 300] width 27 height 73
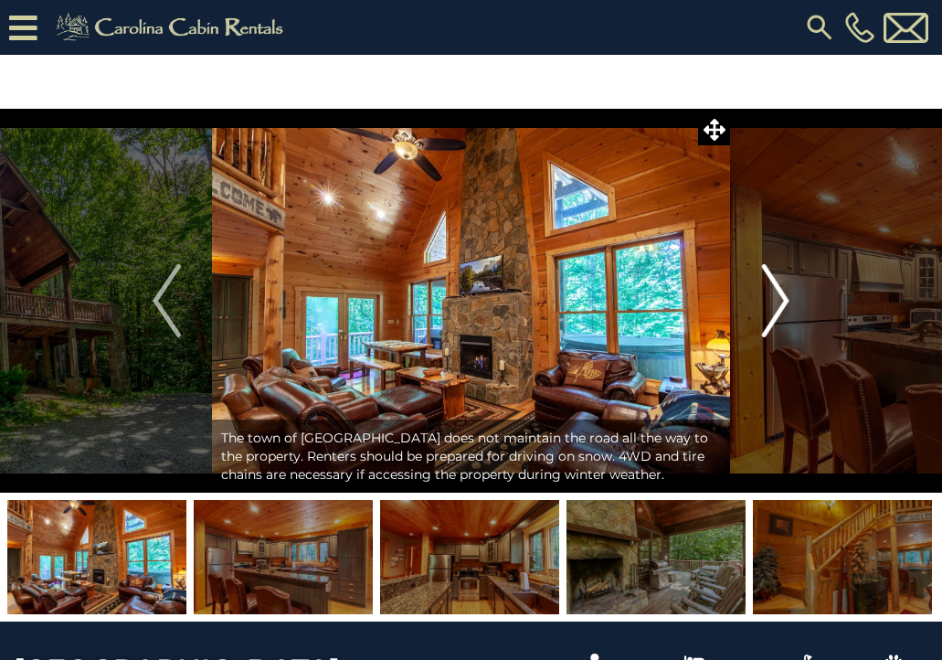
click at [781, 297] on img "Next" at bounding box center [774, 300] width 27 height 73
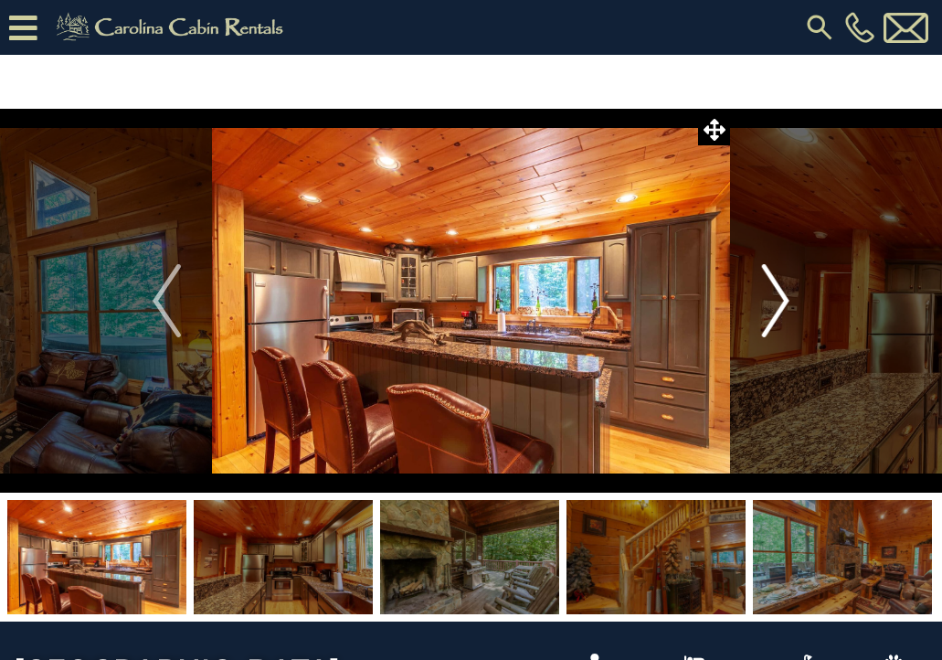
click at [781, 297] on img "Next" at bounding box center [774, 300] width 27 height 73
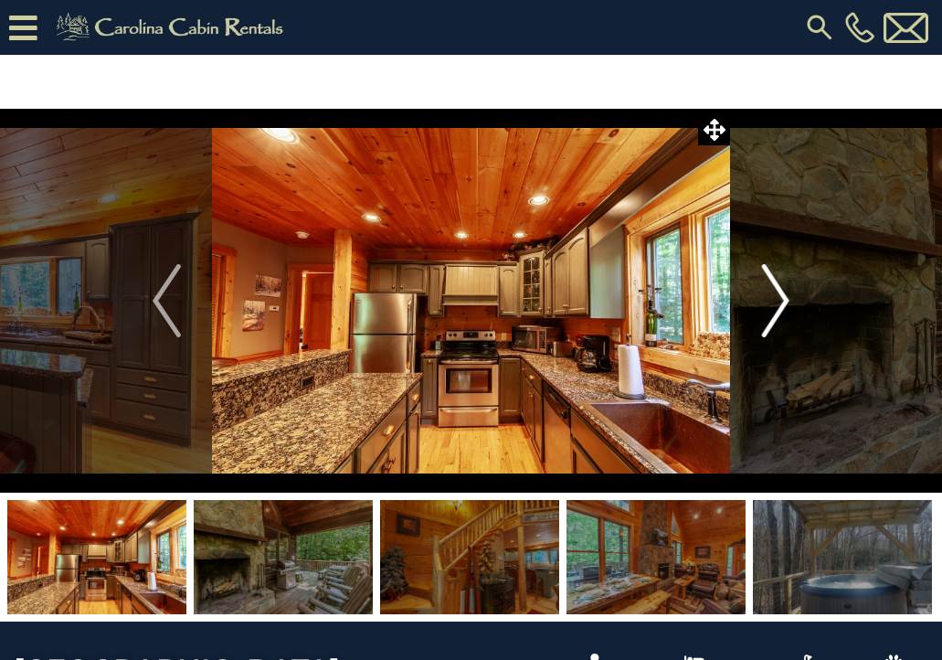
click at [781, 297] on img "Next" at bounding box center [774, 300] width 27 height 73
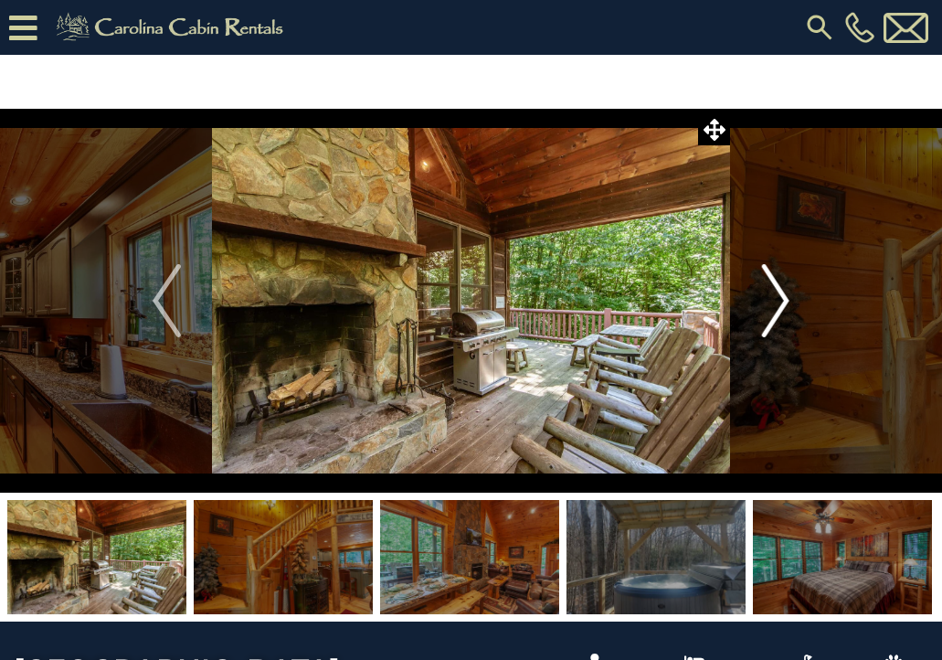
click at [781, 297] on img "Next" at bounding box center [774, 300] width 27 height 73
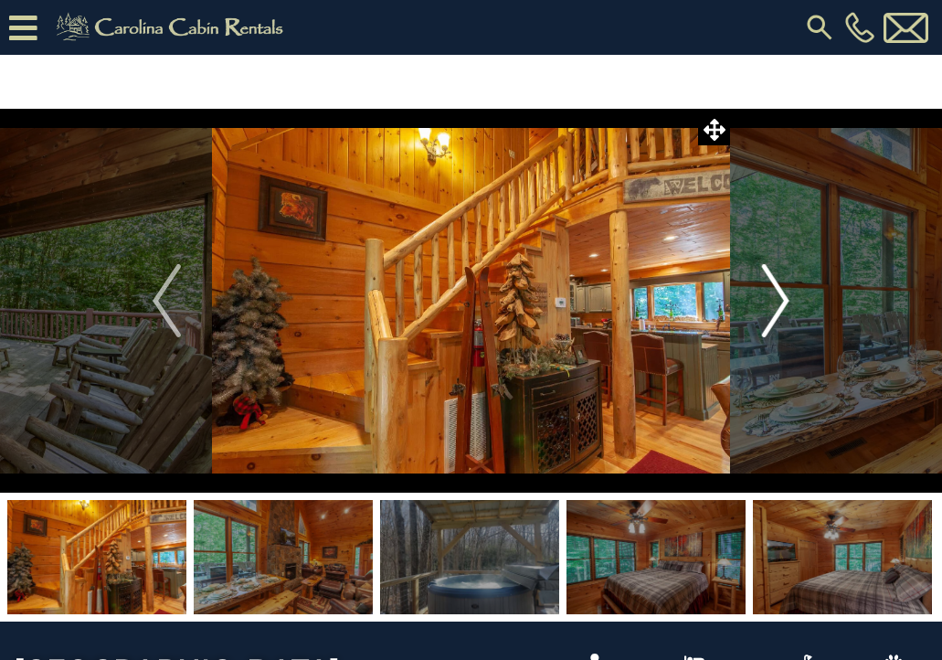
click at [781, 297] on img "Next" at bounding box center [774, 300] width 27 height 73
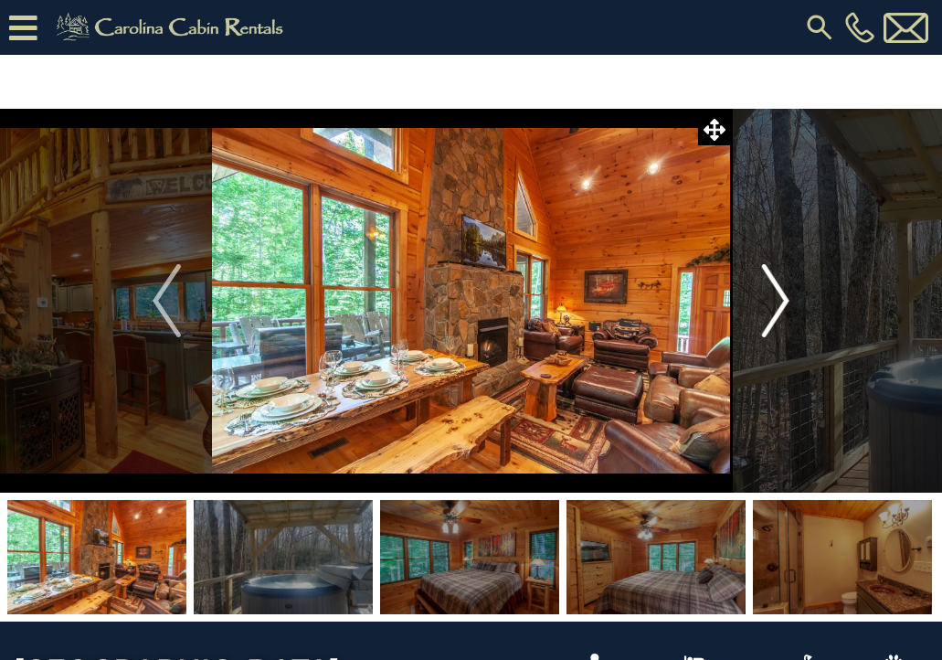
click at [781, 297] on img "Next" at bounding box center [774, 300] width 27 height 73
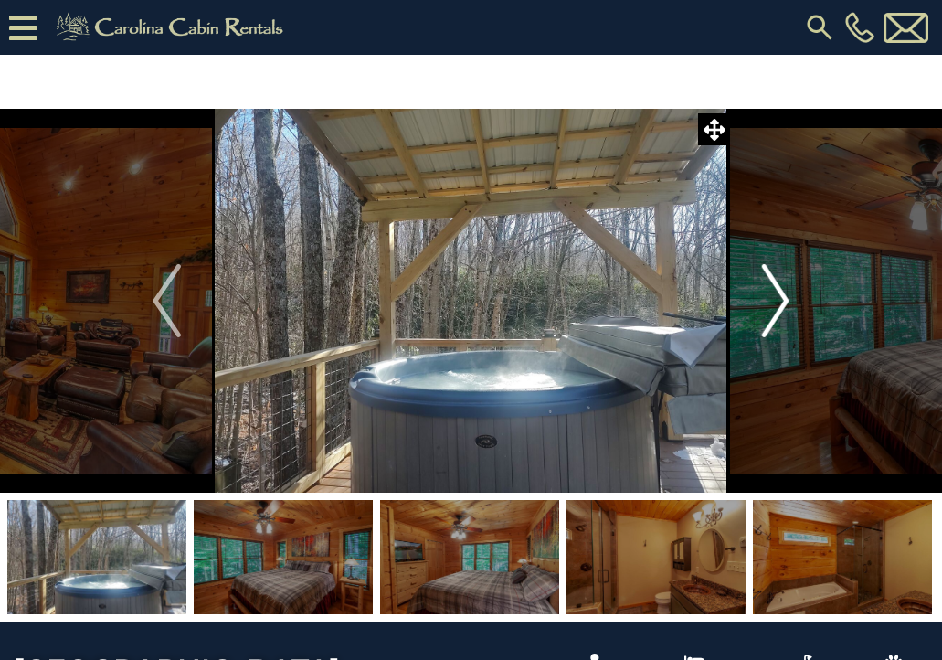
click at [781, 297] on img "Next" at bounding box center [774, 300] width 27 height 73
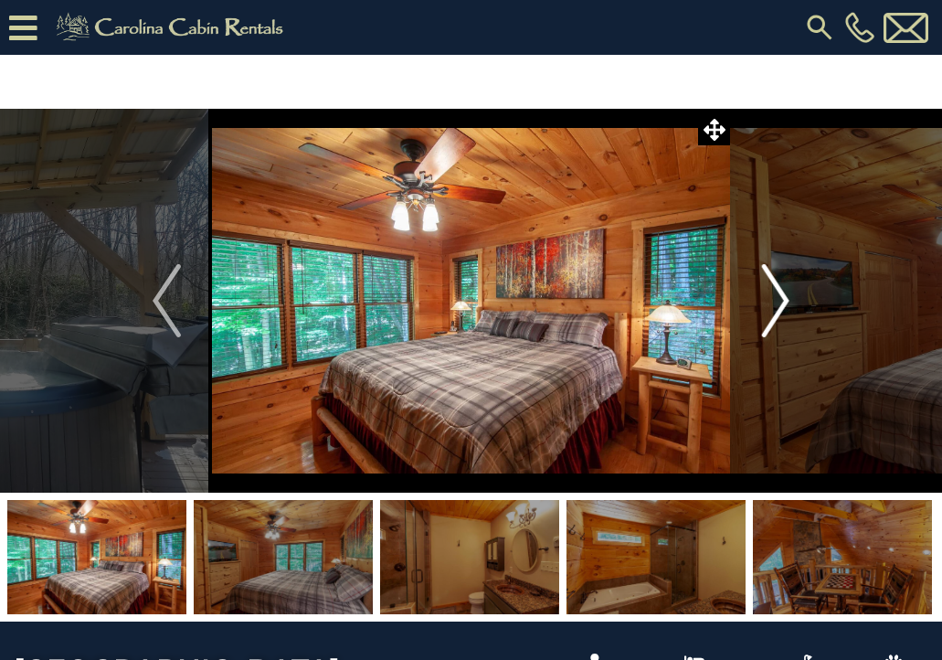
click at [781, 297] on img "Next" at bounding box center [774, 300] width 27 height 73
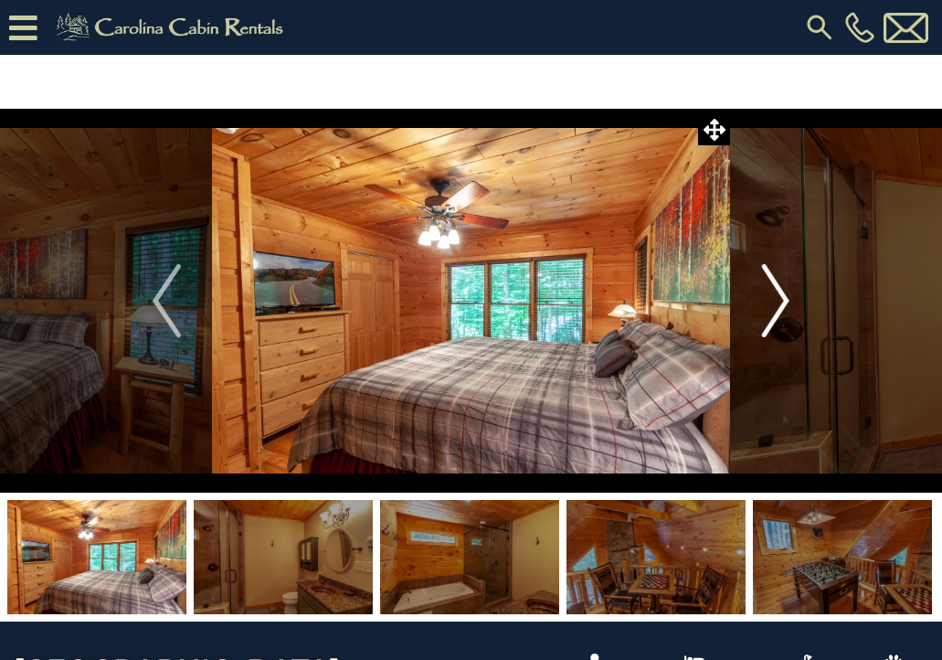
click at [781, 297] on img "Next" at bounding box center [774, 300] width 27 height 73
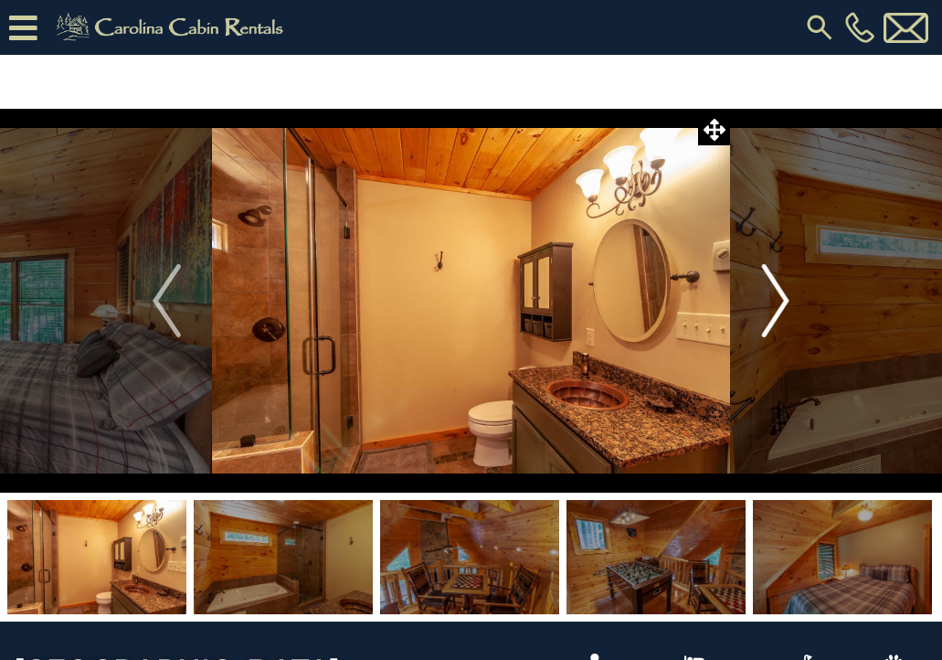
click at [781, 297] on img "Next" at bounding box center [774, 300] width 27 height 73
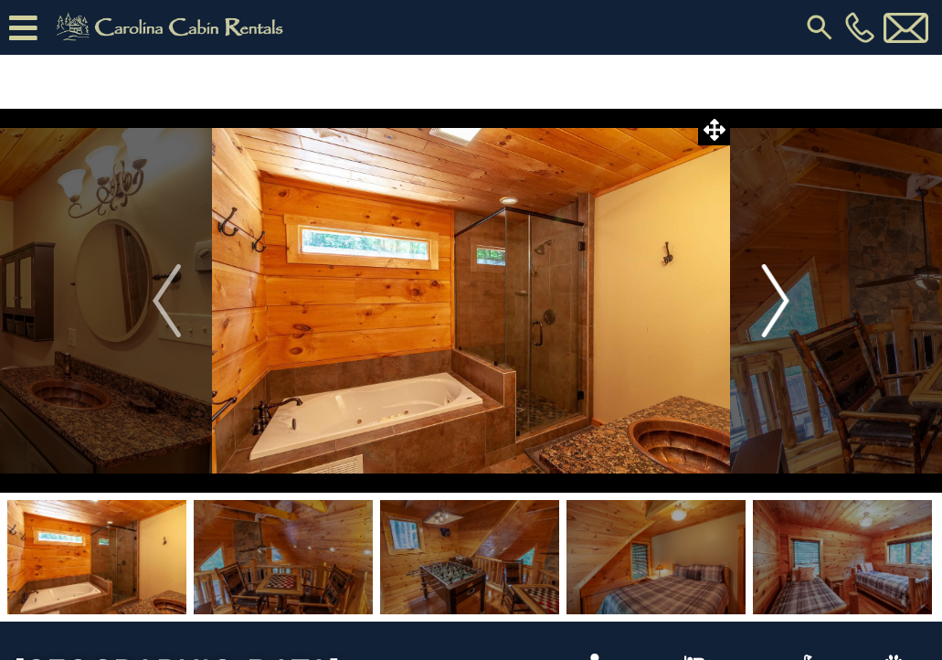
click at [781, 297] on img "Next" at bounding box center [774, 300] width 27 height 73
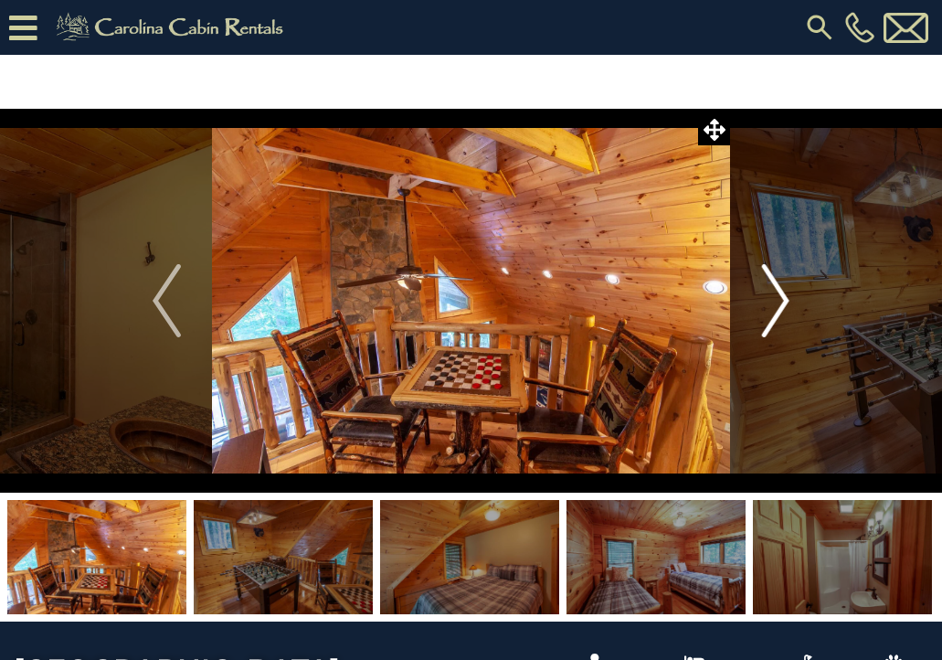
click at [781, 297] on img "Next" at bounding box center [774, 300] width 27 height 73
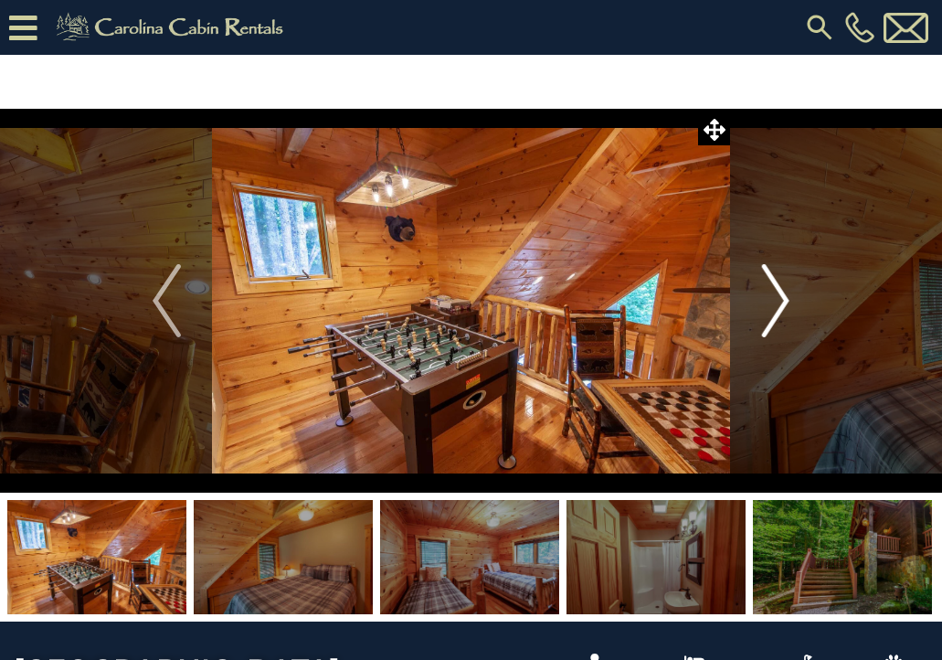
click at [781, 297] on img "Next" at bounding box center [774, 300] width 27 height 73
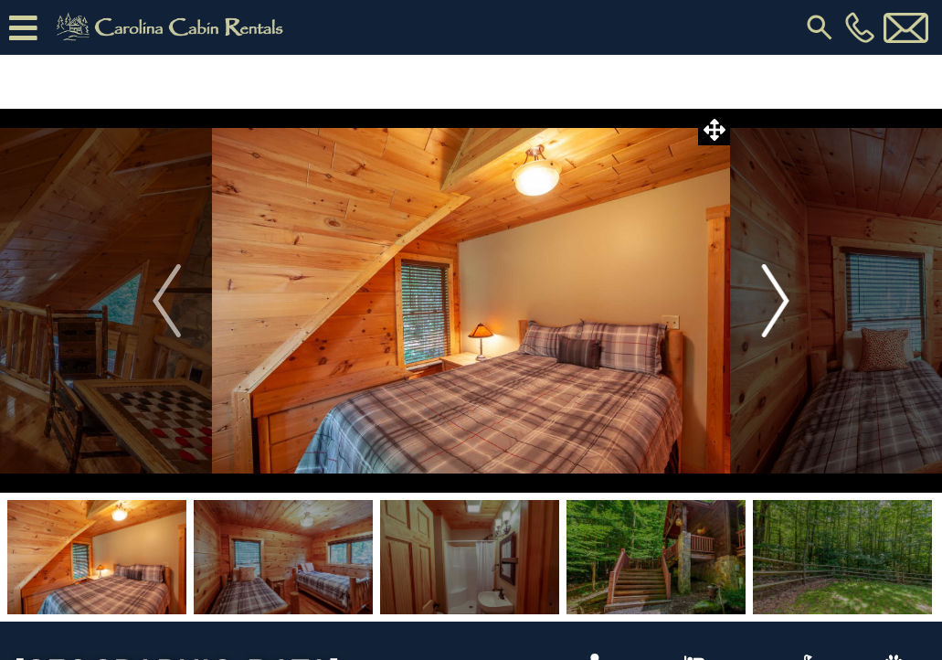
click at [781, 297] on img "Next" at bounding box center [774, 300] width 27 height 73
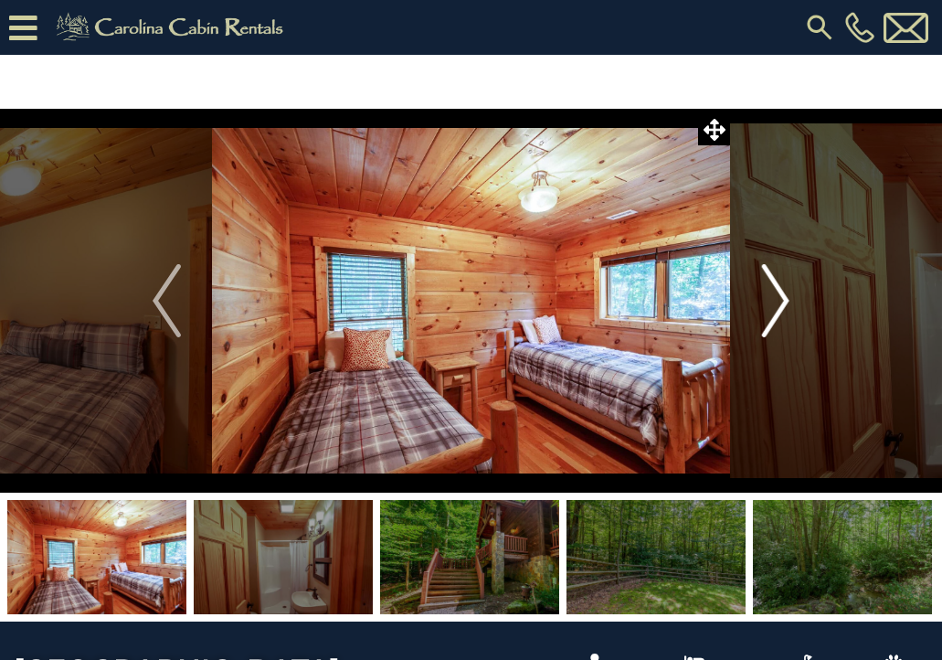
click at [781, 297] on img "Next" at bounding box center [774, 300] width 27 height 73
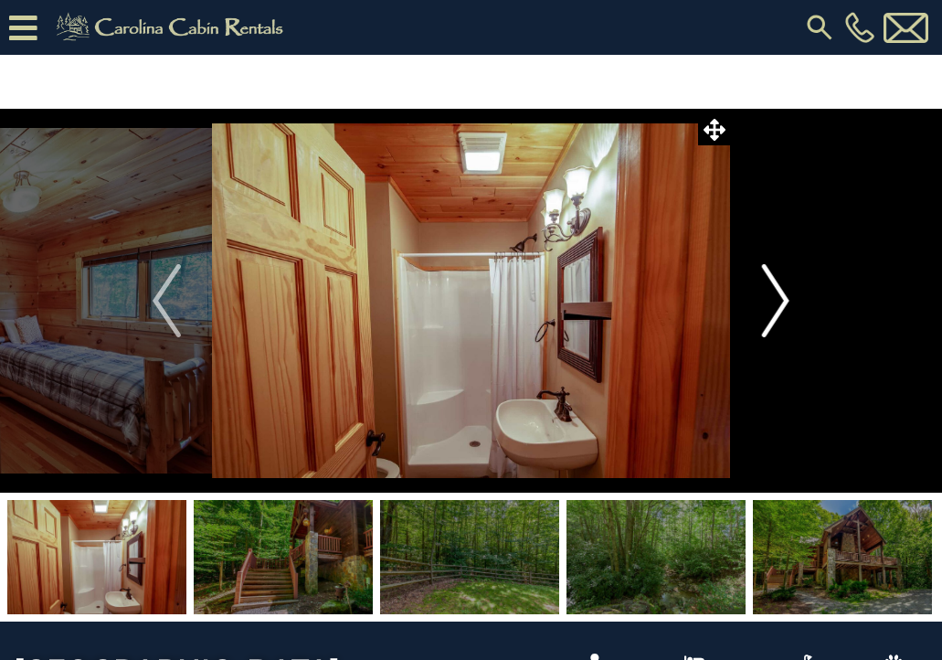
click at [781, 297] on img "Next" at bounding box center [774, 300] width 27 height 73
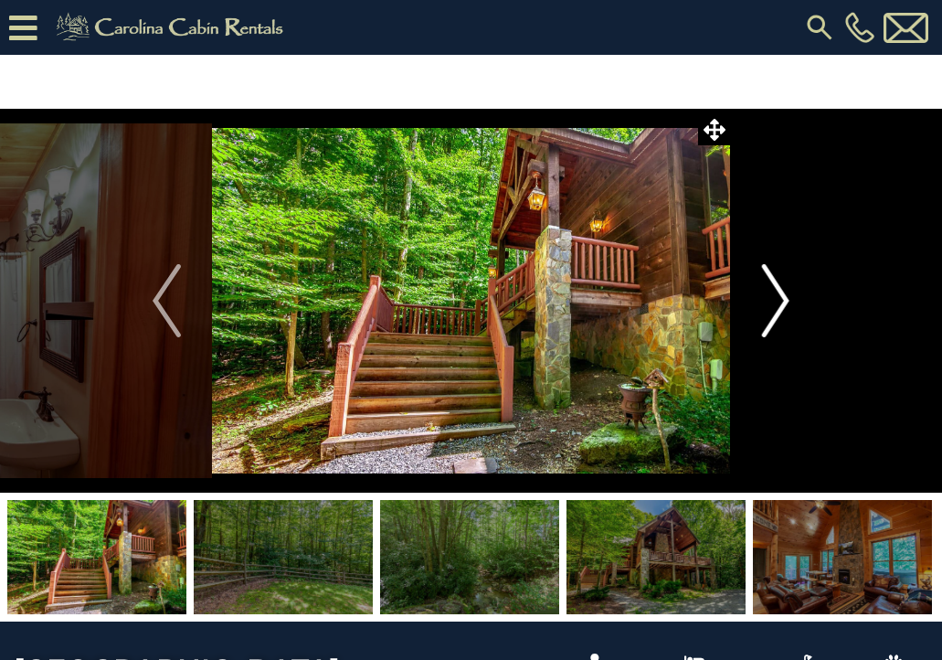
click at [781, 297] on img "Next" at bounding box center [774, 300] width 27 height 73
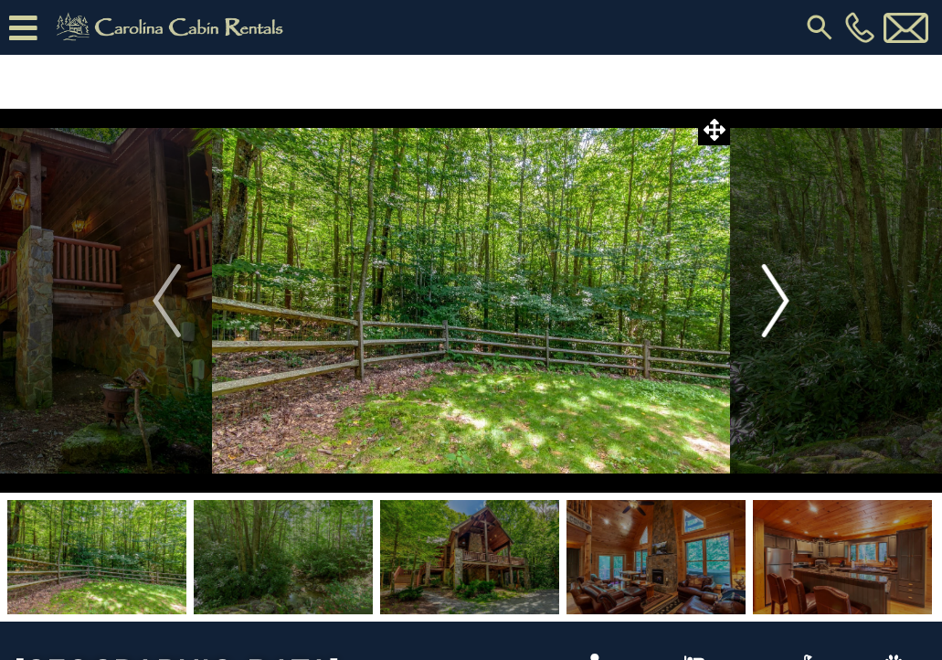
click at [781, 297] on img "Next" at bounding box center [774, 300] width 27 height 73
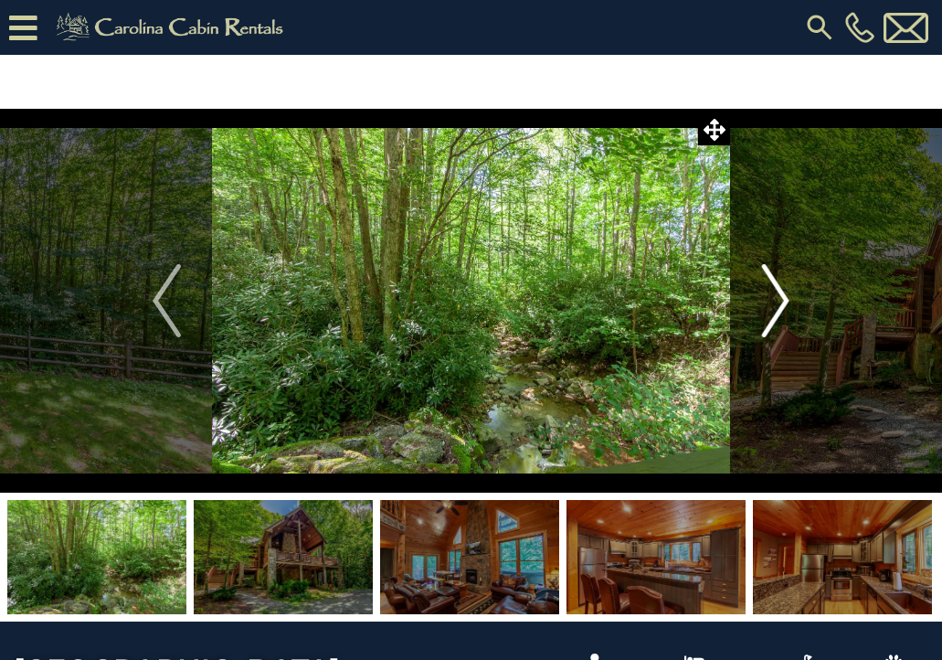
click at [781, 297] on img "Next" at bounding box center [774, 300] width 27 height 73
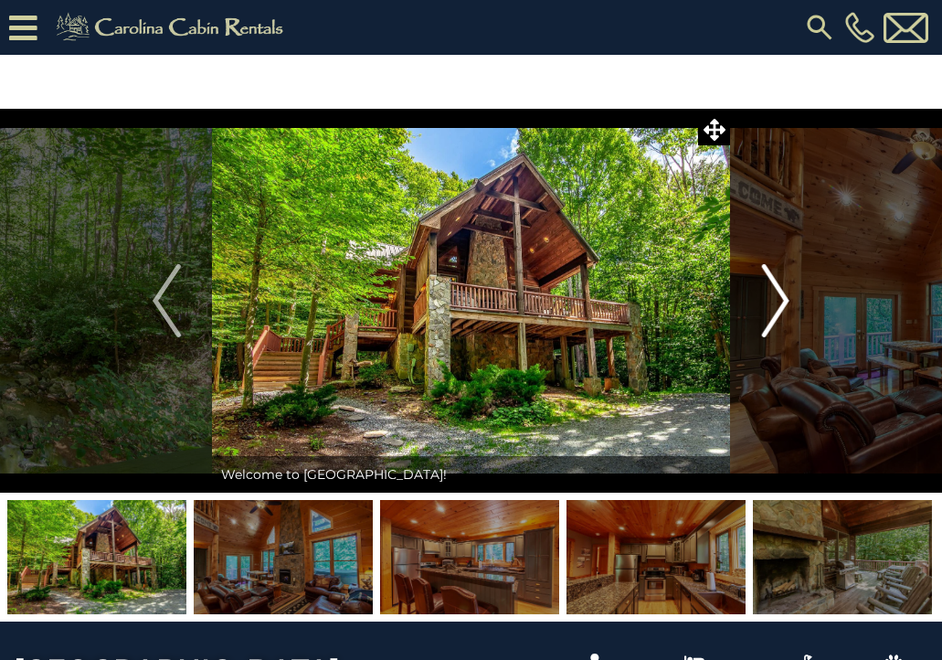
click at [781, 297] on img "Next" at bounding box center [774, 300] width 27 height 73
